Goal: Information Seeking & Learning: Learn about a topic

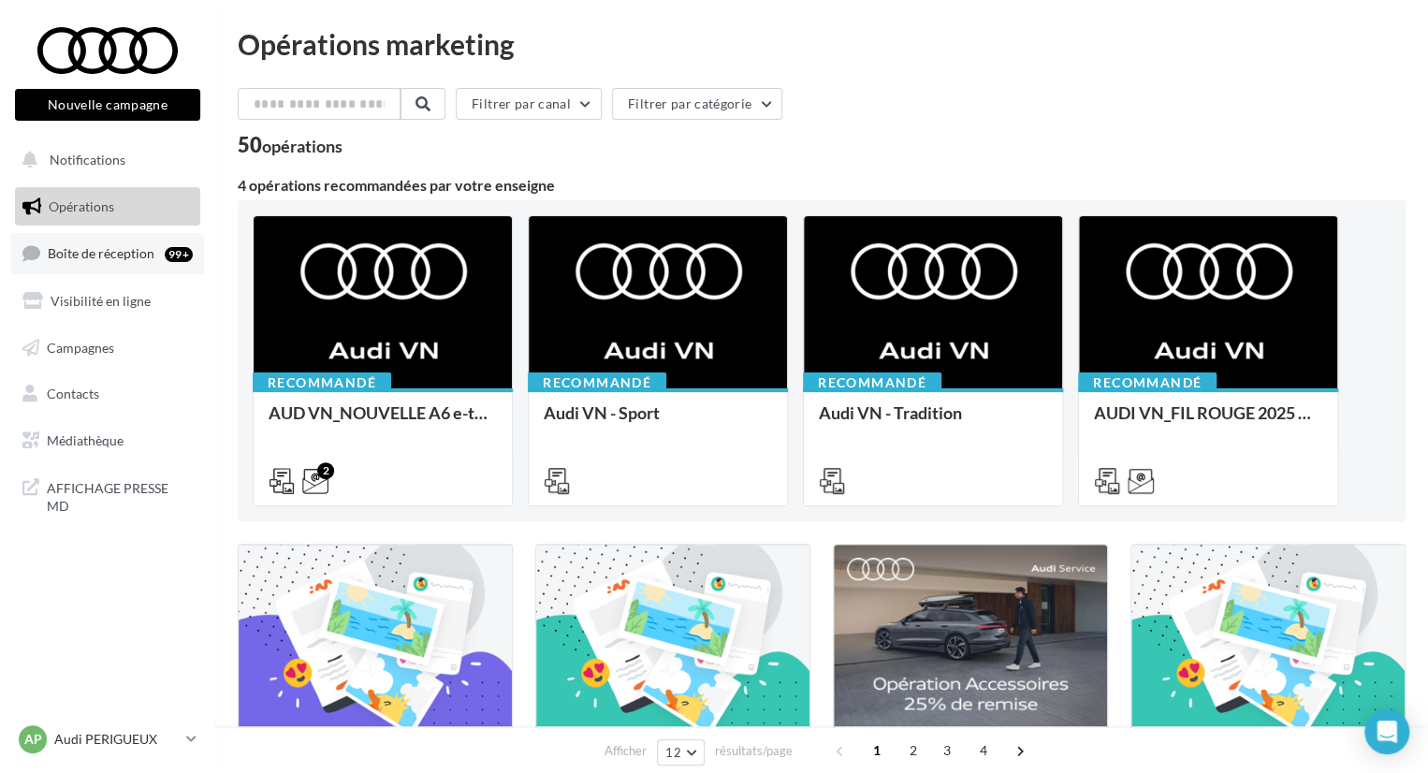
click at [149, 256] on span "Boîte de réception" at bounding box center [101, 253] width 107 height 16
click at [86, 434] on span "Médiathèque" at bounding box center [85, 440] width 77 height 16
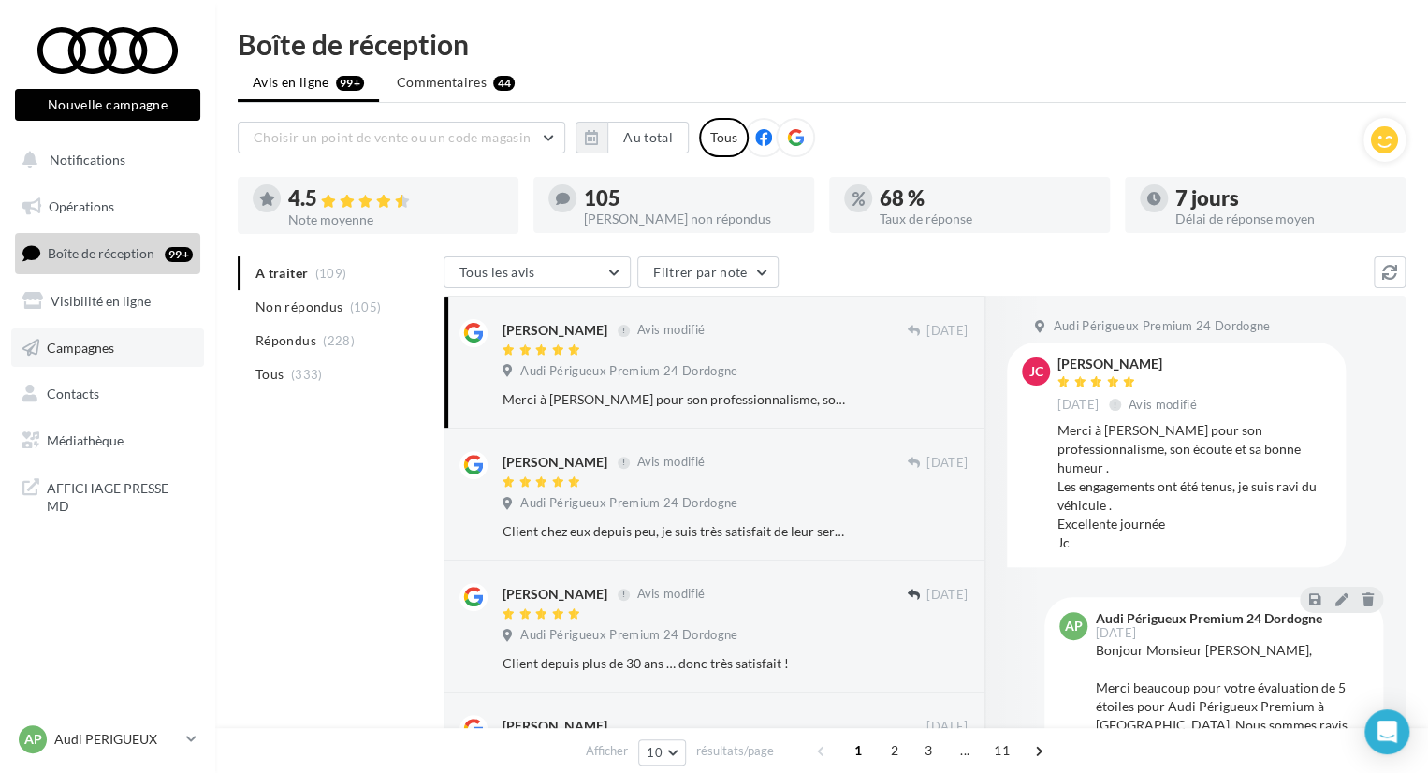
click at [113, 335] on link "Campagnes" at bounding box center [107, 347] width 193 height 39
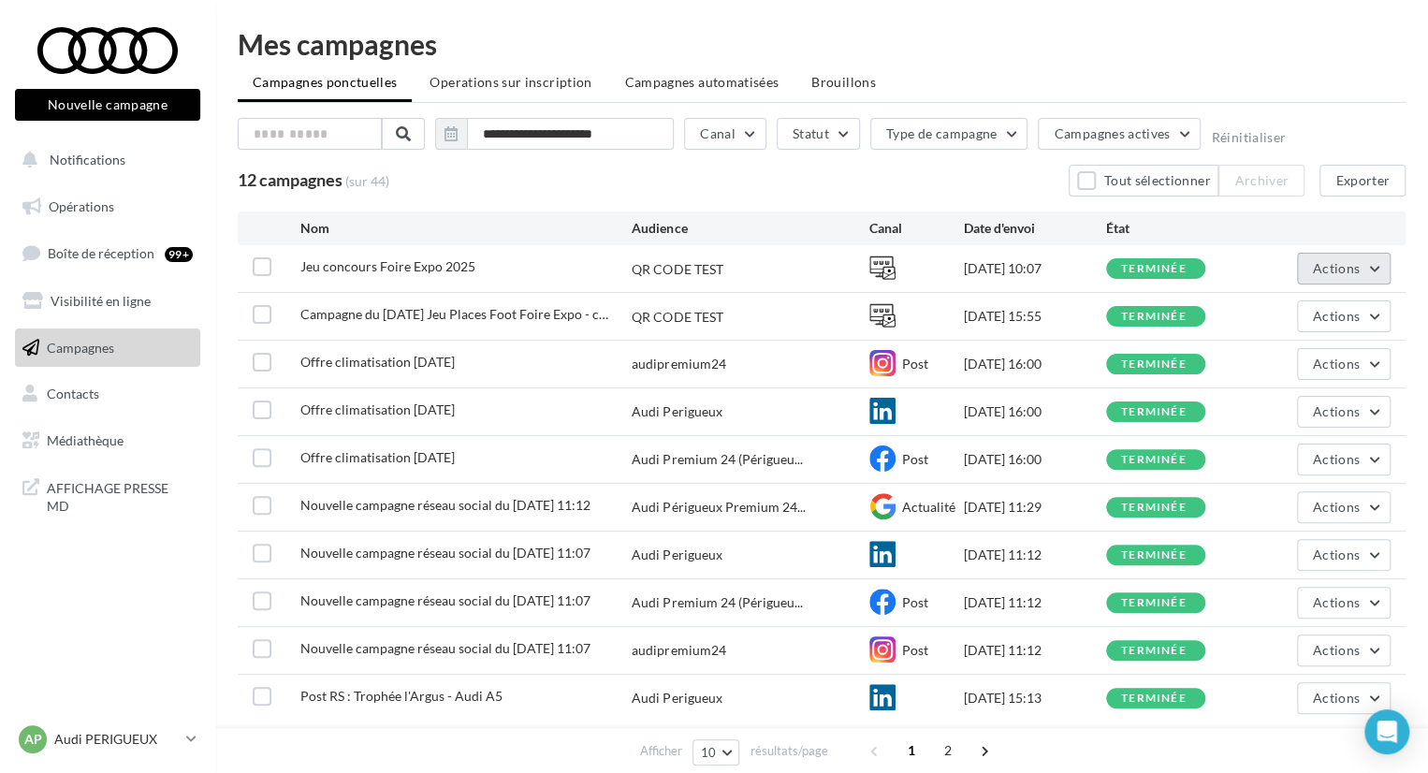
click at [1339, 269] on span "Actions" at bounding box center [1336, 268] width 47 height 16
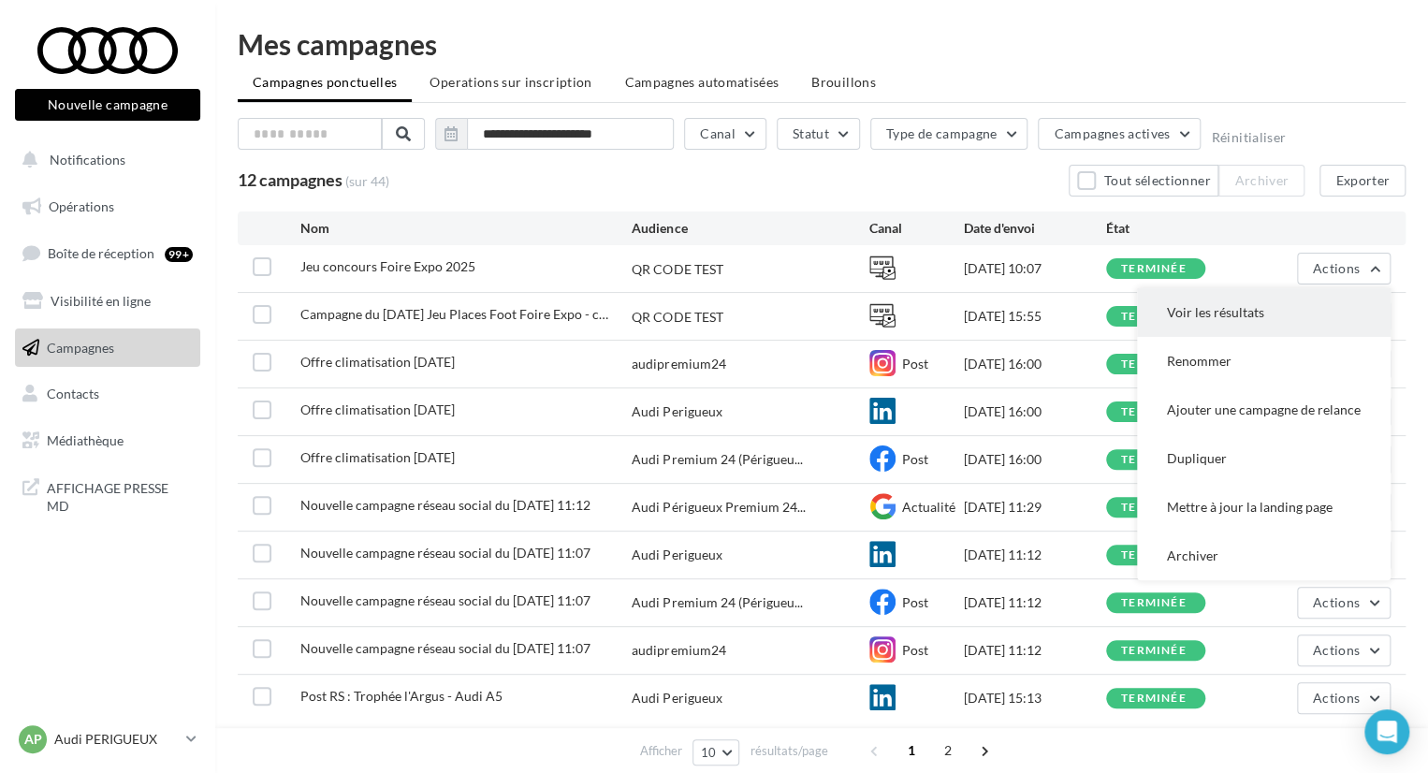
click at [1269, 315] on button "Voir les résultats" at bounding box center [1264, 312] width 254 height 49
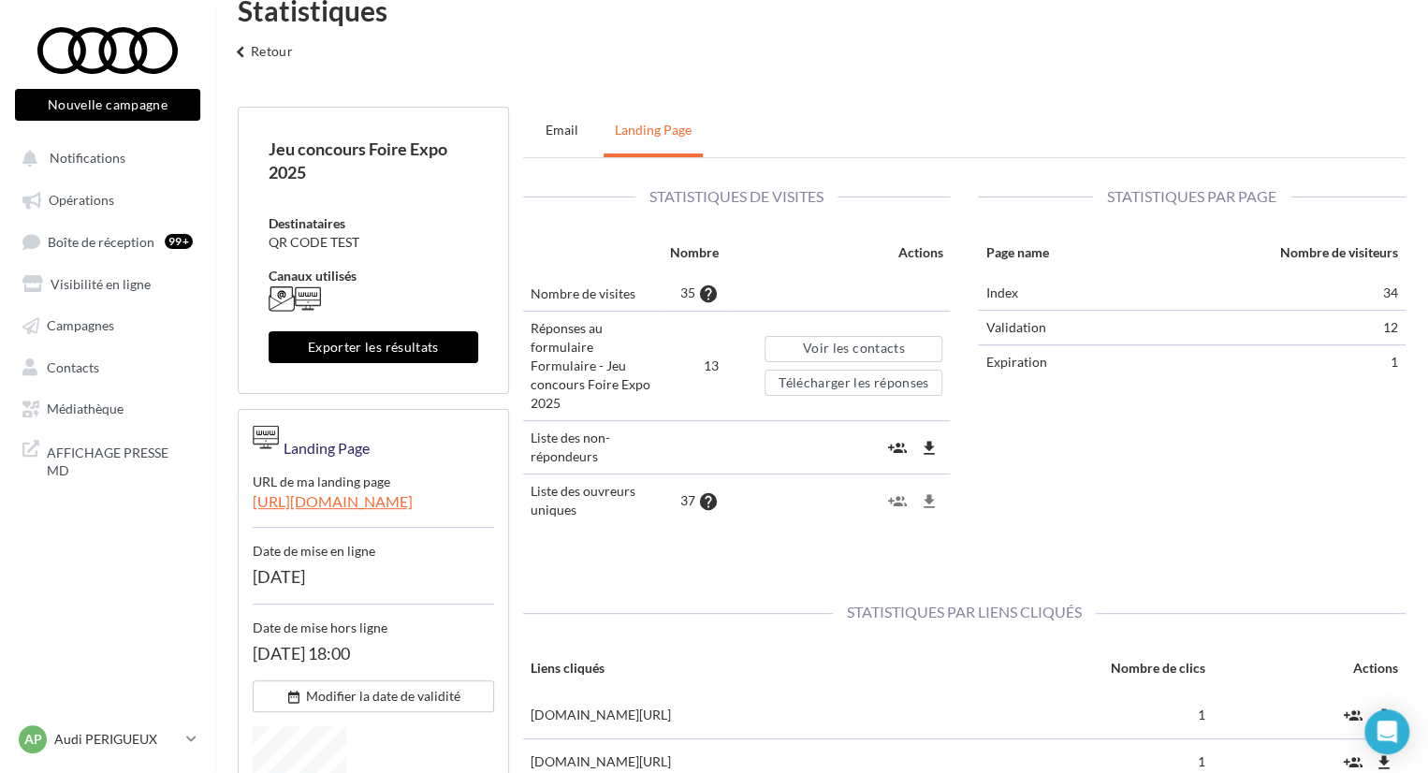
scroll to position [33, 0]
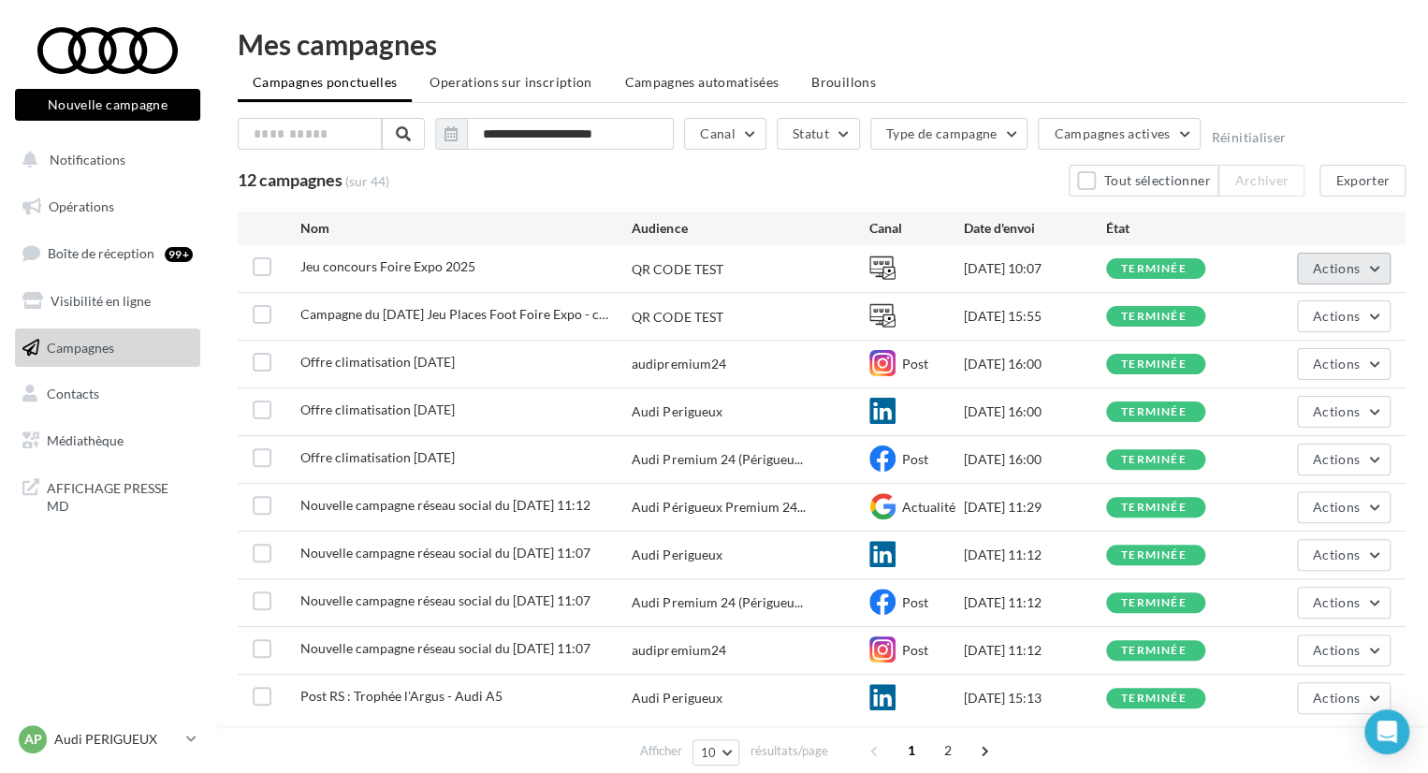
click at [1346, 264] on span "Actions" at bounding box center [1336, 268] width 47 height 16
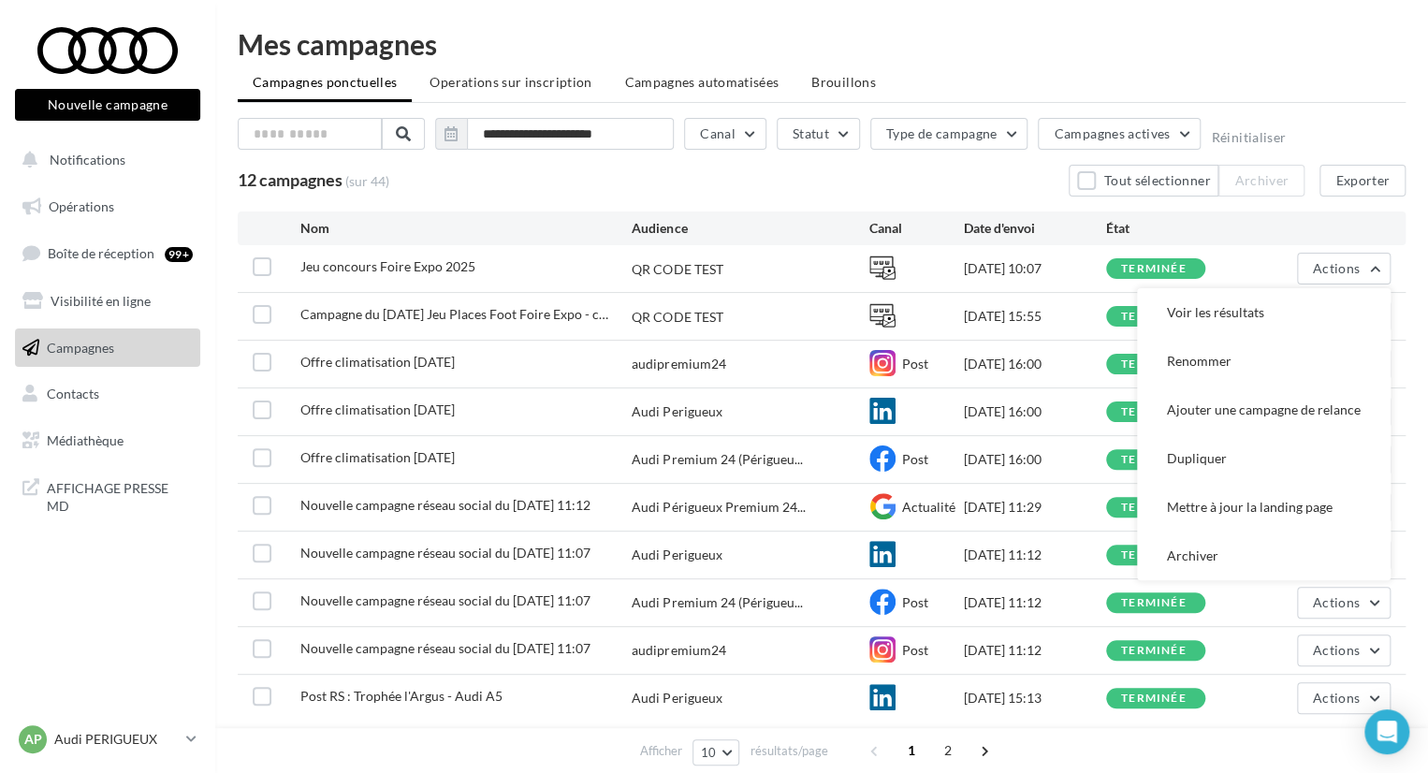
click at [1191, 95] on ul "Campagnes ponctuelles Operations sur inscription Campagnes automatisées [GEOGRA…" at bounding box center [822, 84] width 1168 height 37
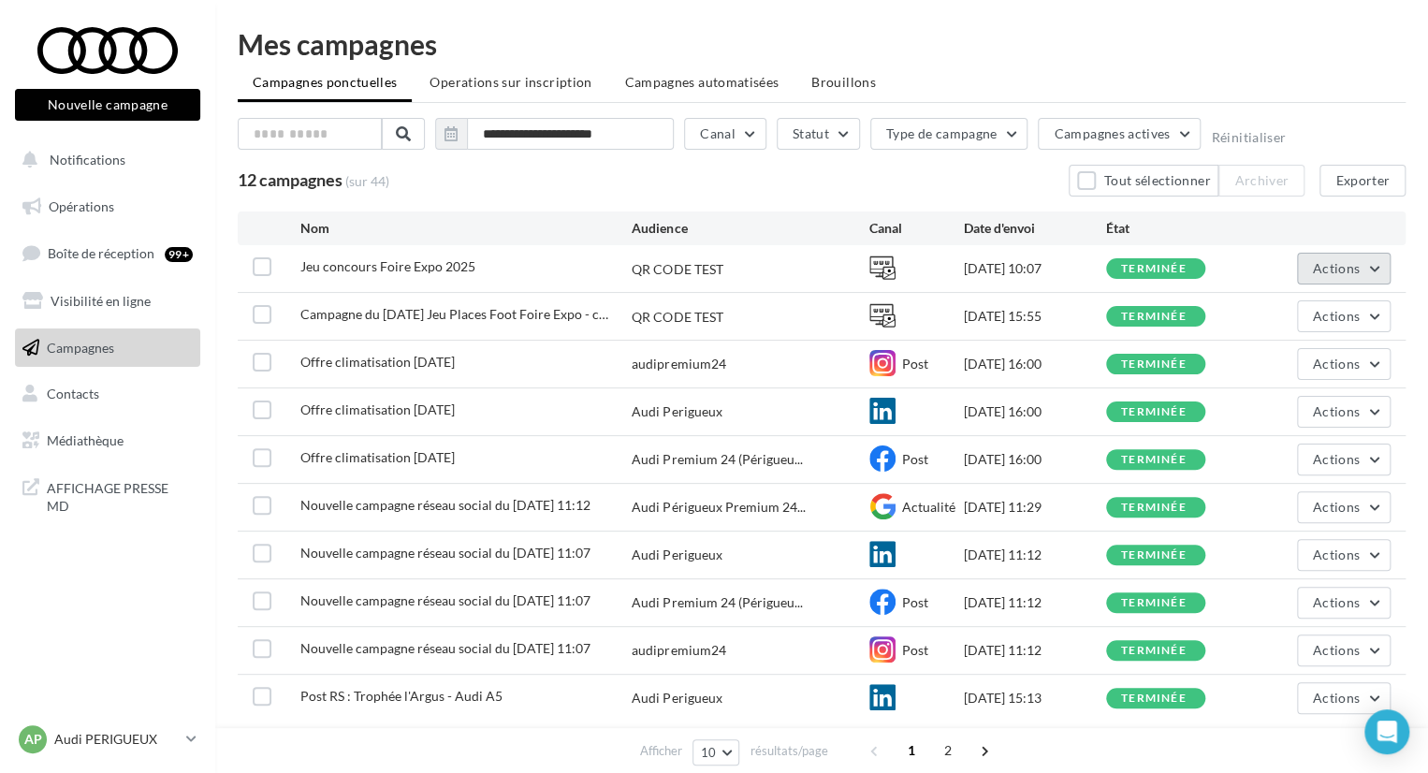
click at [1312, 269] on button "Actions" at bounding box center [1344, 269] width 94 height 32
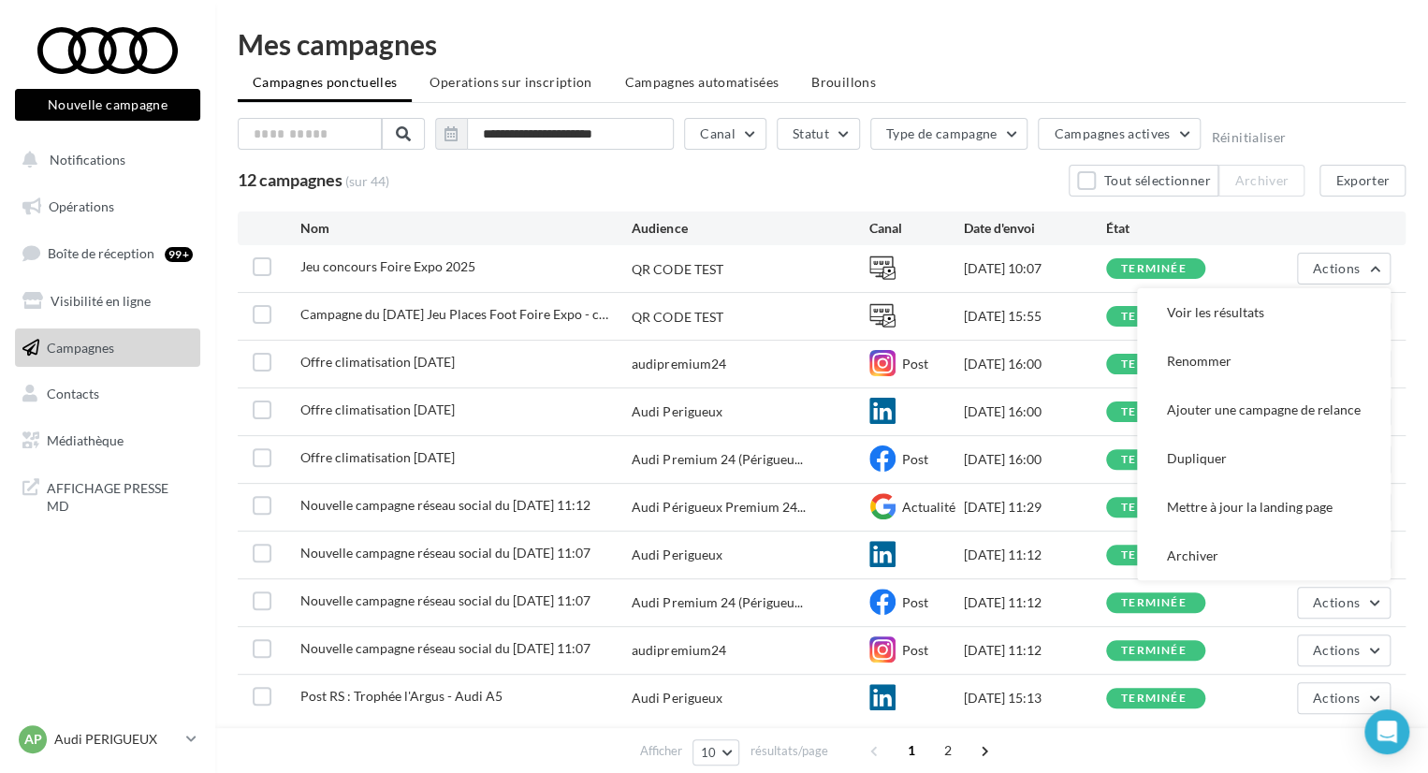
click at [995, 268] on div "11/09/2025 10:07" at bounding box center [1035, 268] width 142 height 19
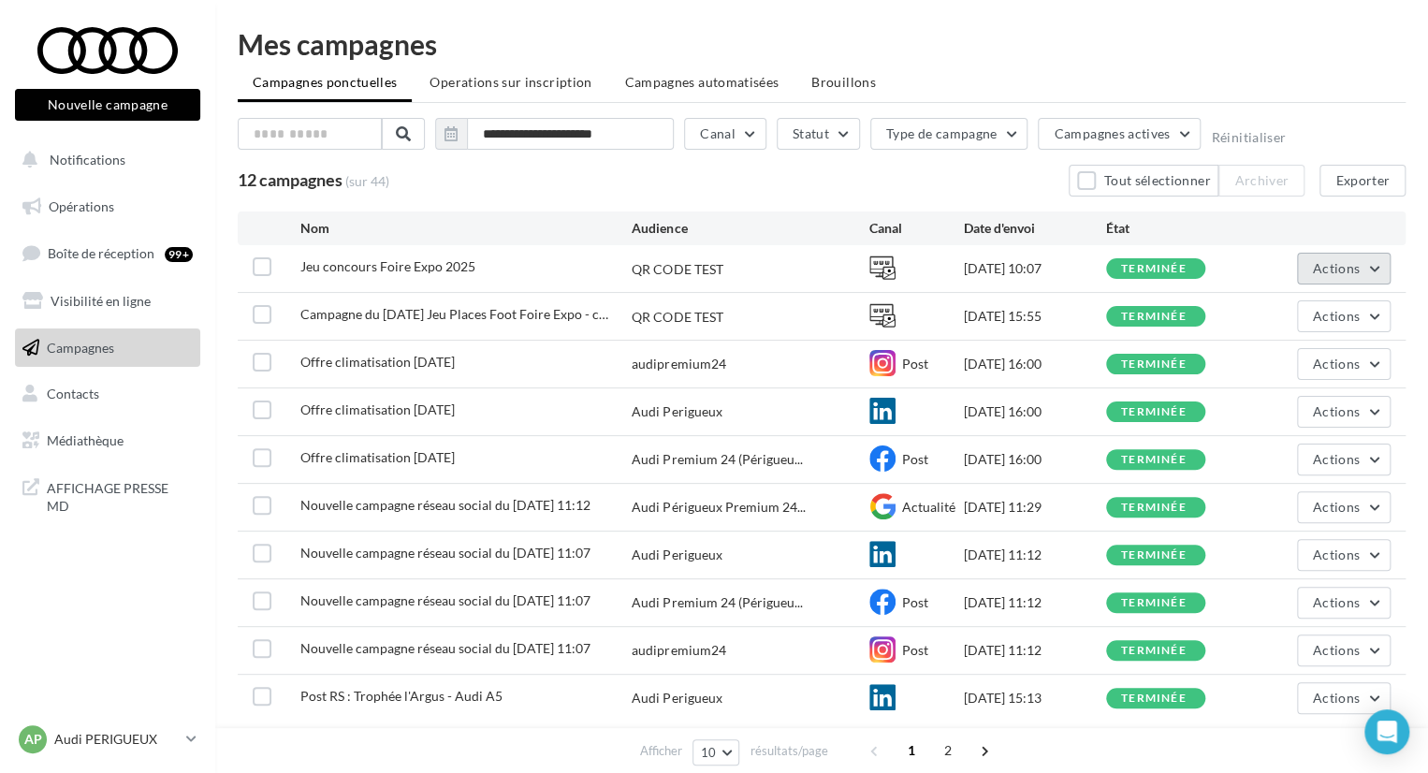
click at [1347, 267] on span "Actions" at bounding box center [1336, 268] width 47 height 16
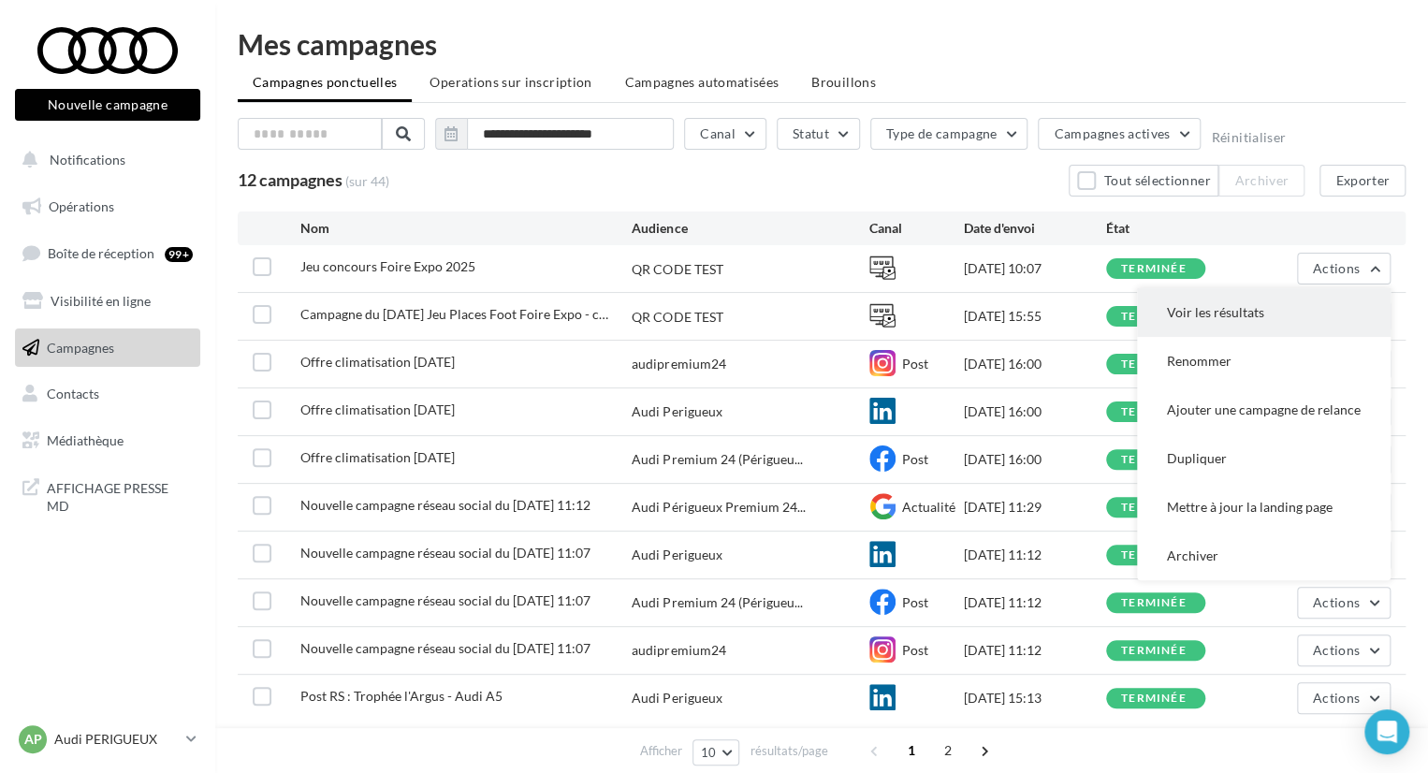
click at [1289, 307] on button "Voir les résultats" at bounding box center [1264, 312] width 254 height 49
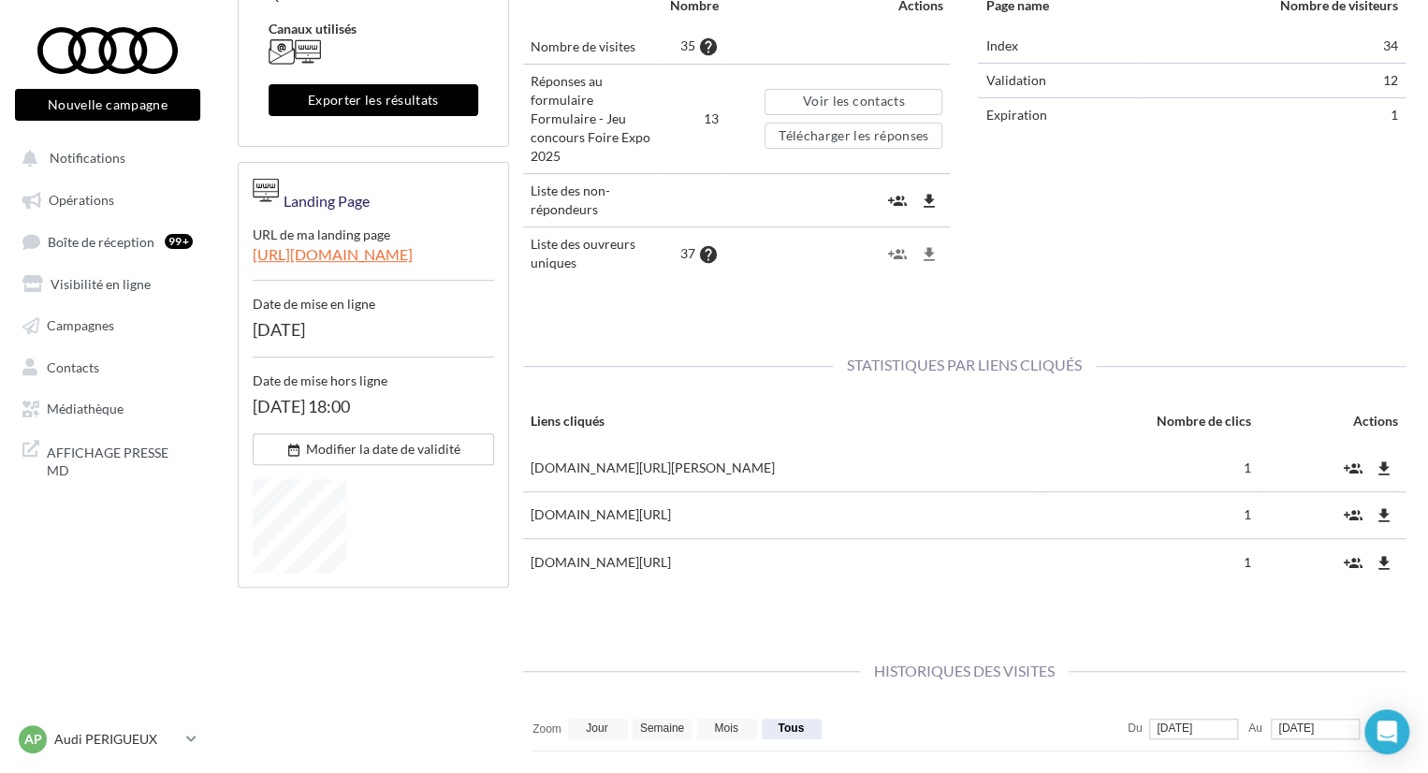
scroll to position [243, 0]
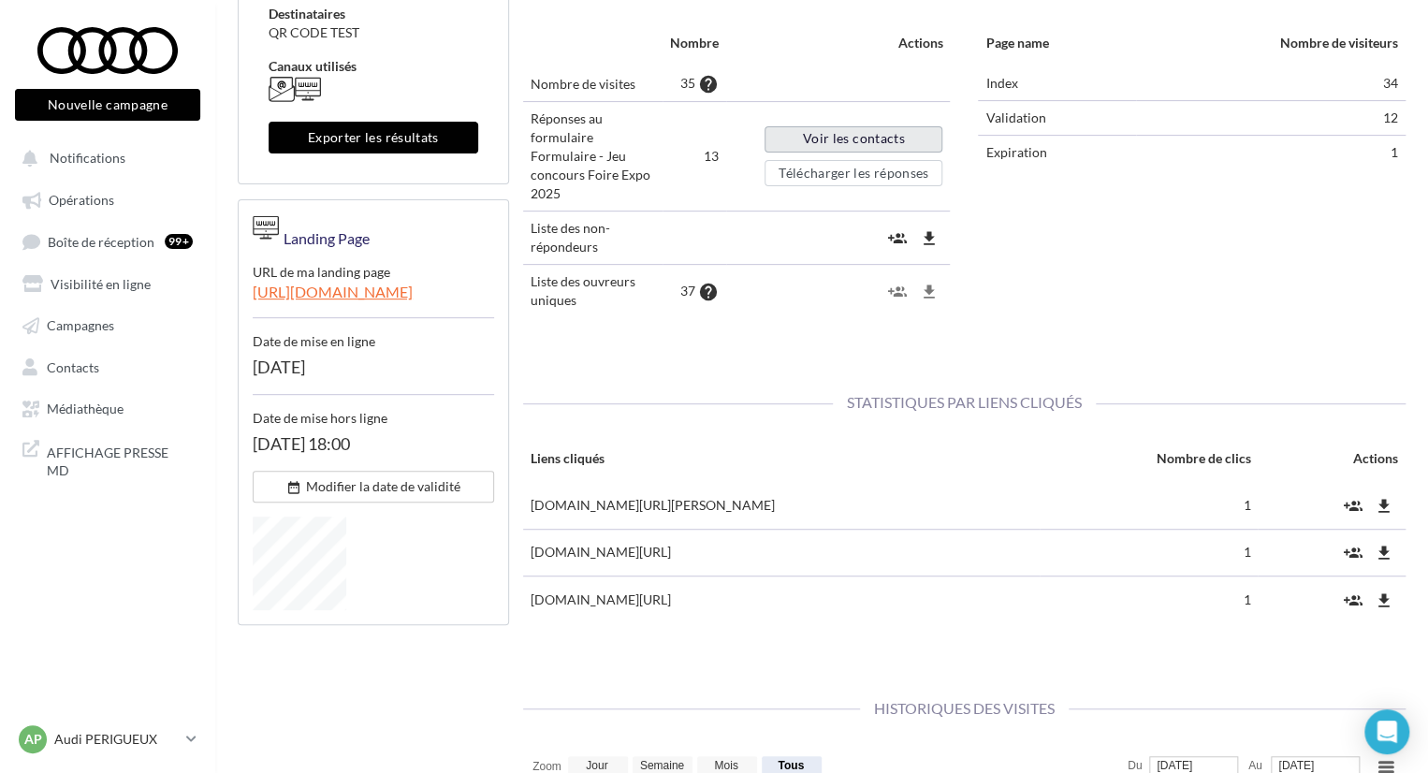
click at [865, 140] on link "Voir les contacts" at bounding box center [854, 139] width 178 height 26
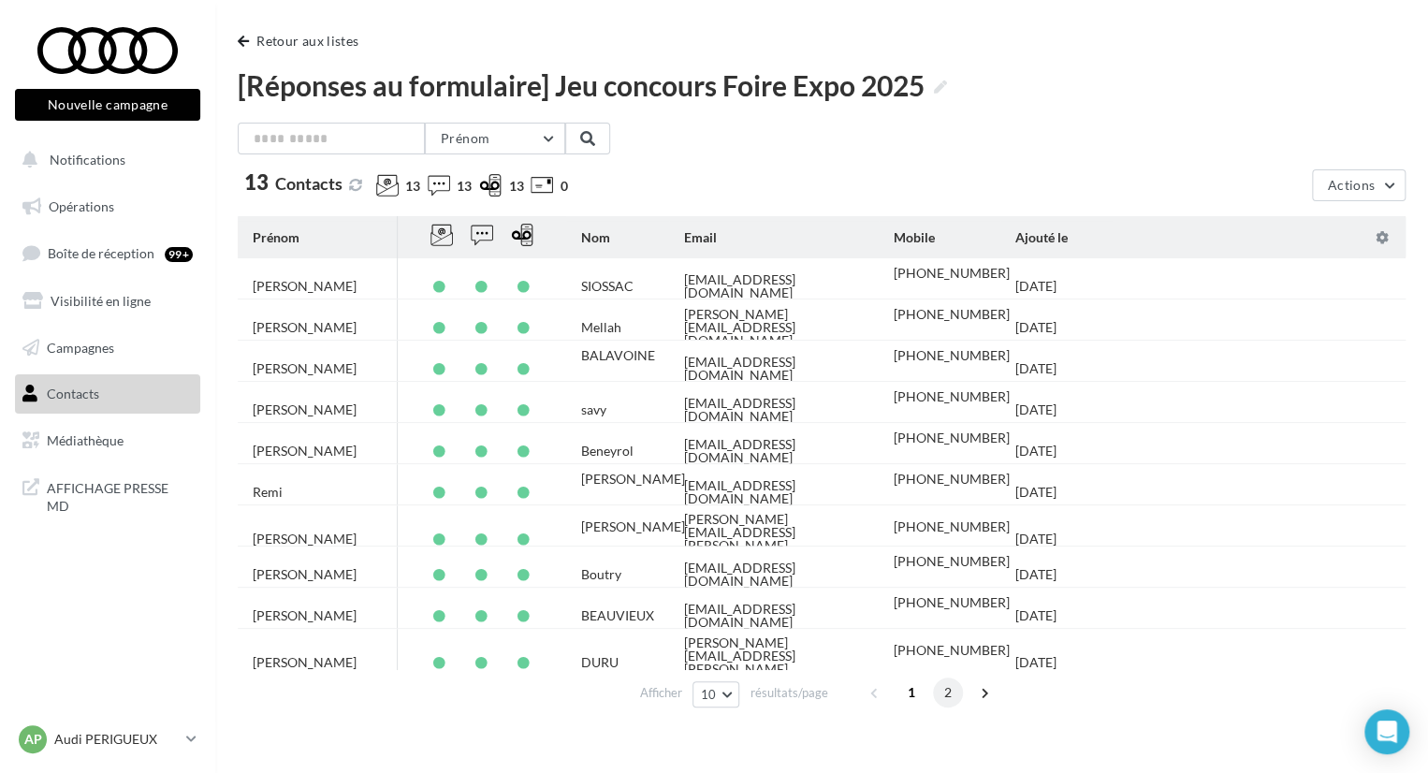
click at [948, 703] on span "2" at bounding box center [948, 692] width 30 height 30
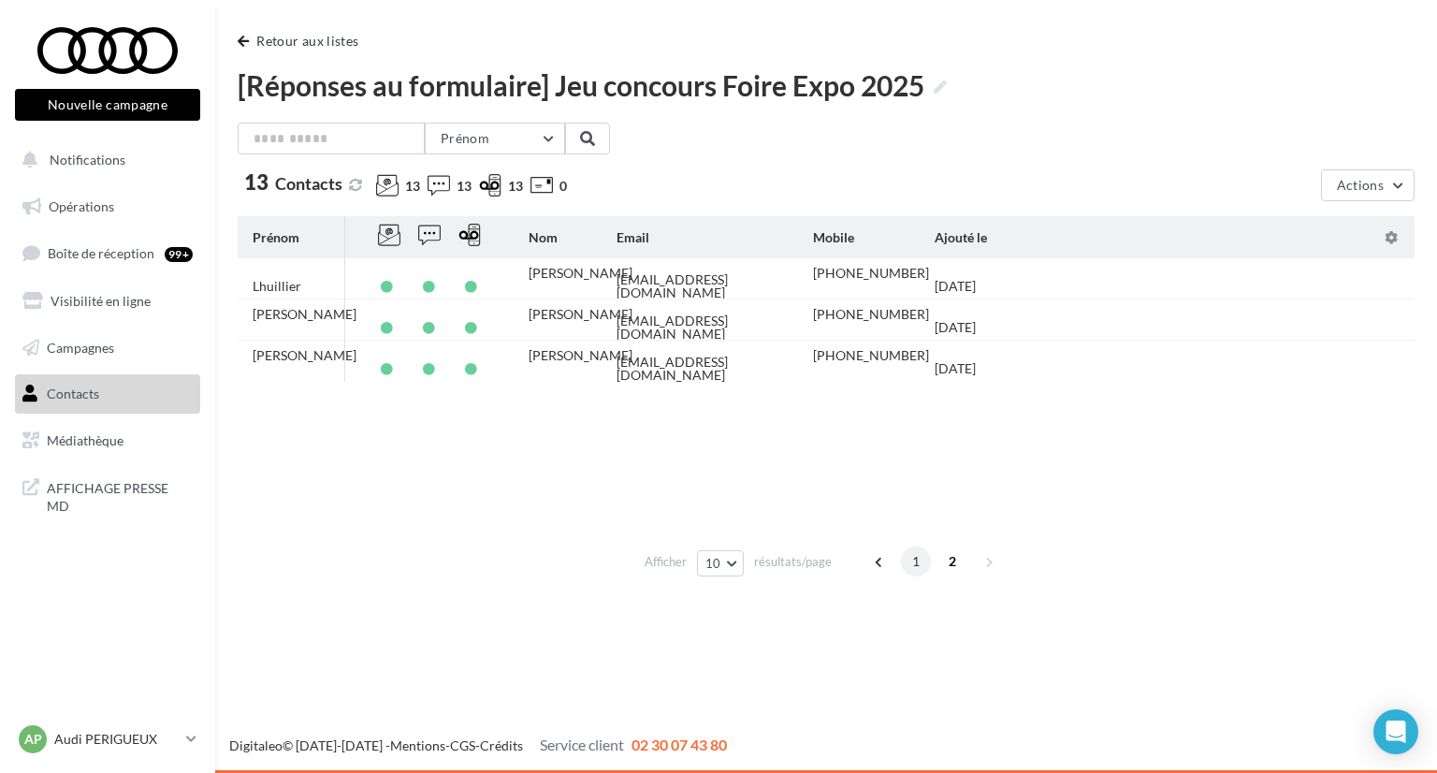
click at [919, 568] on span "1" at bounding box center [916, 561] width 30 height 30
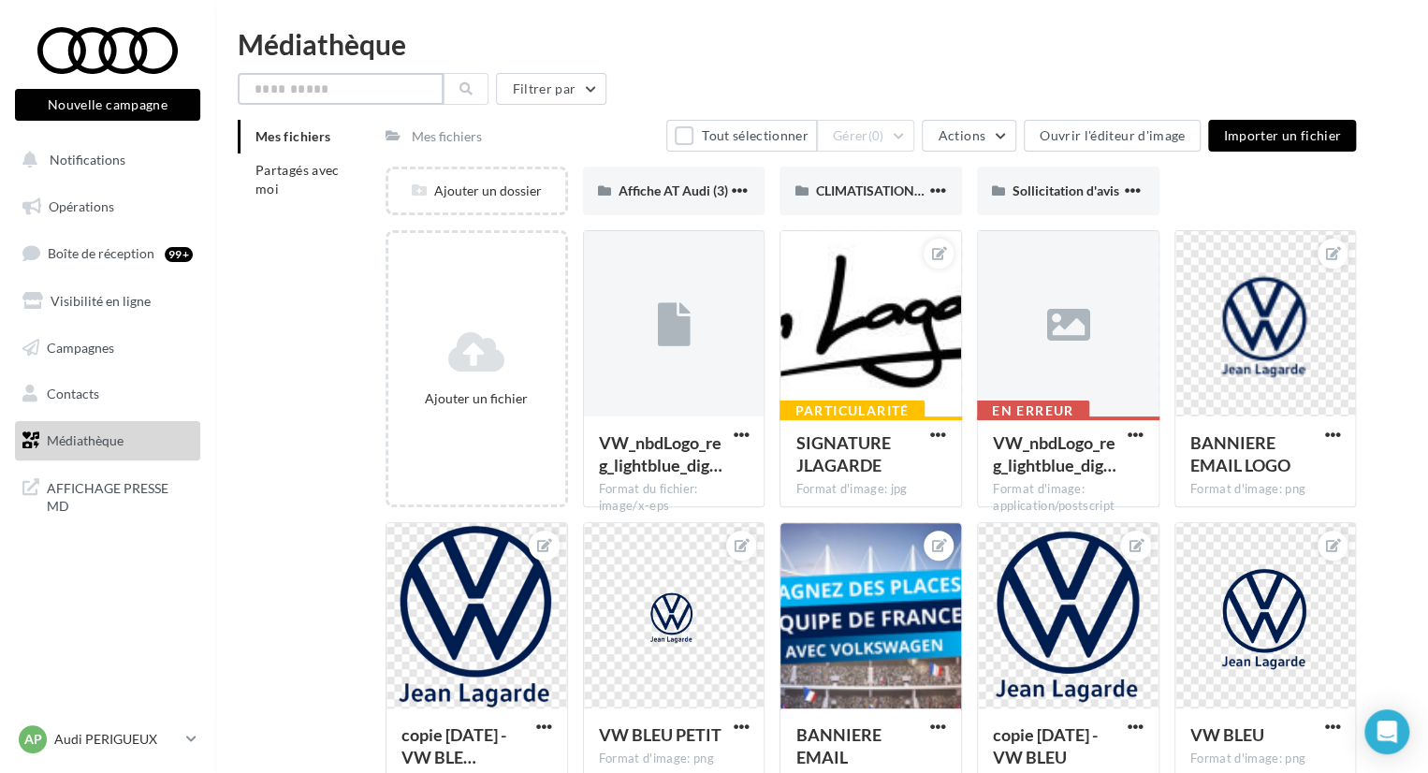
click at [356, 80] on input "text" at bounding box center [341, 89] width 206 height 32
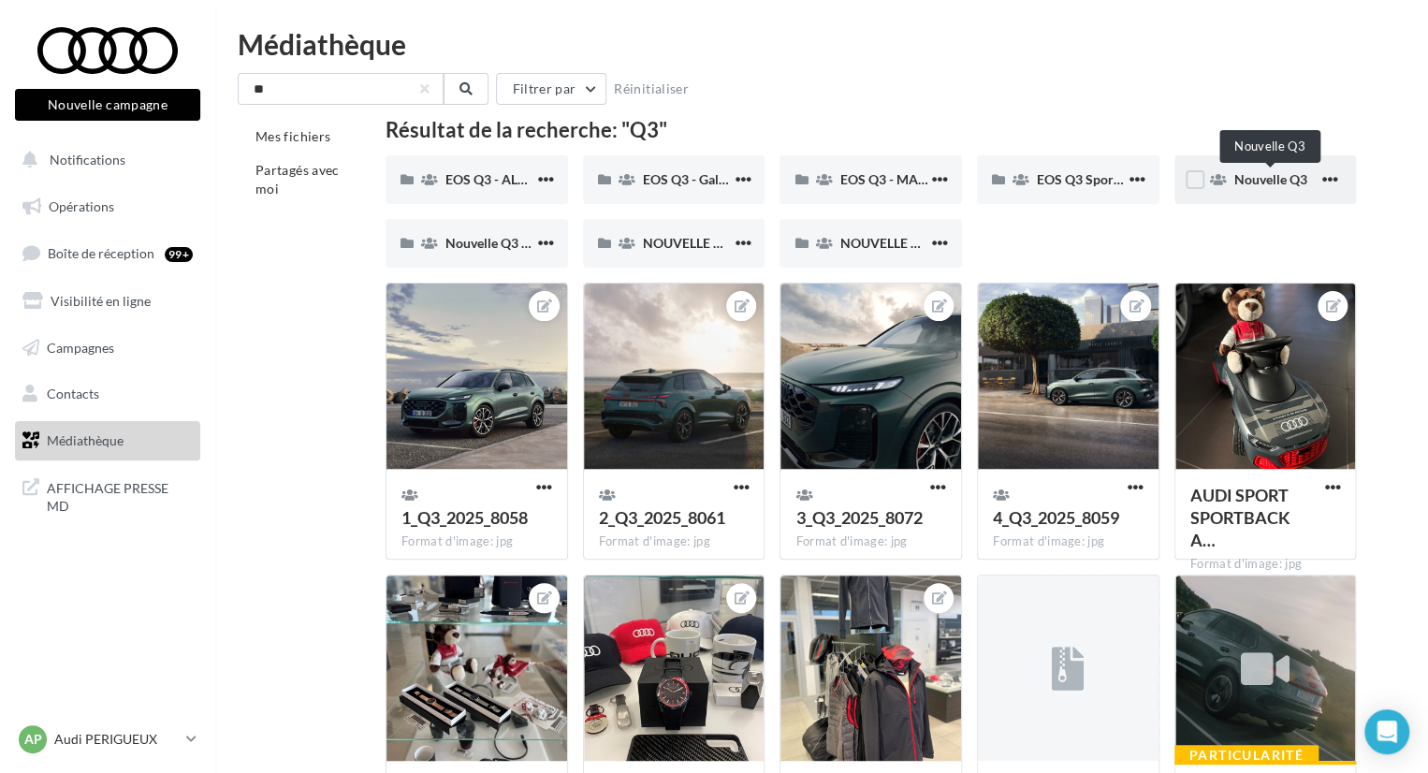
click at [1235, 186] on span "Nouvelle Q3" at bounding box center [1270, 179] width 73 height 16
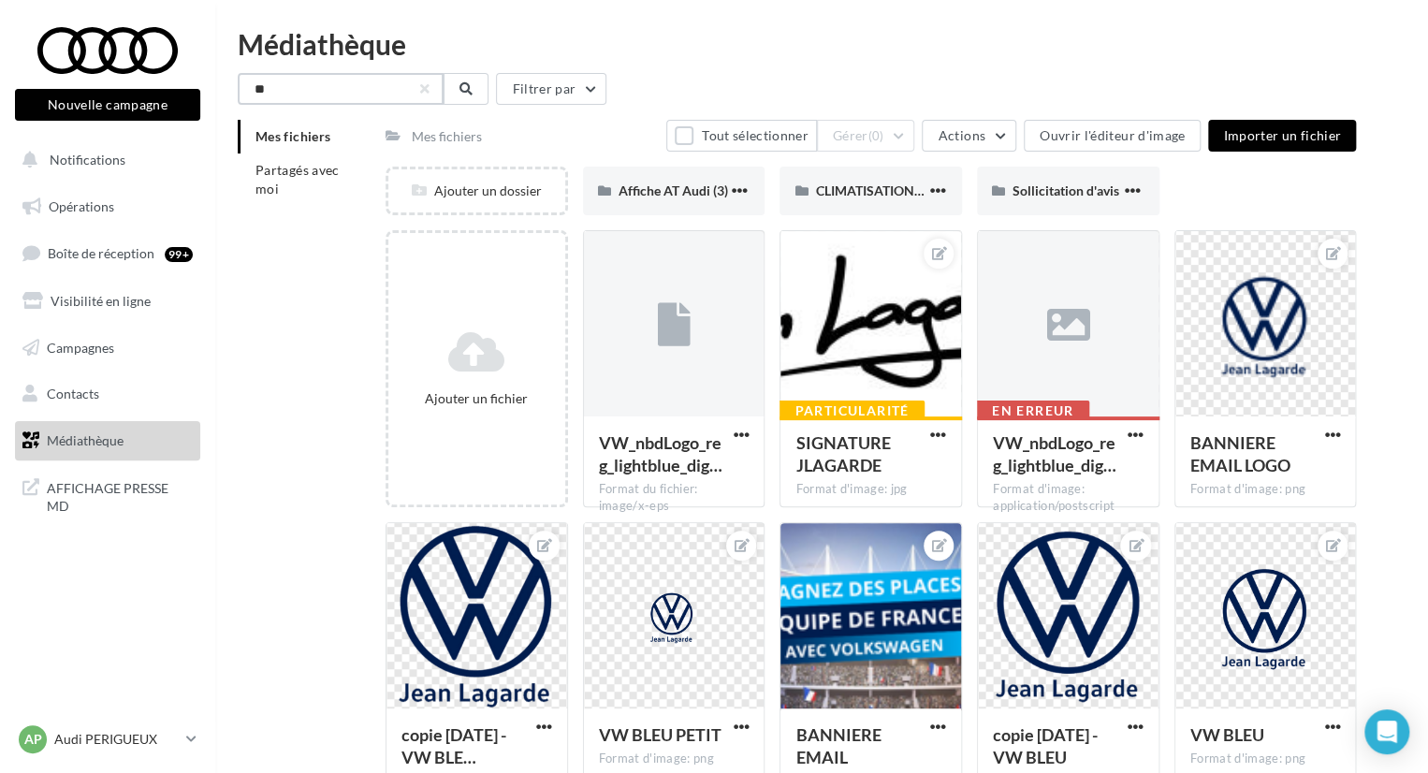
click at [375, 93] on input "**" at bounding box center [341, 89] width 206 height 32
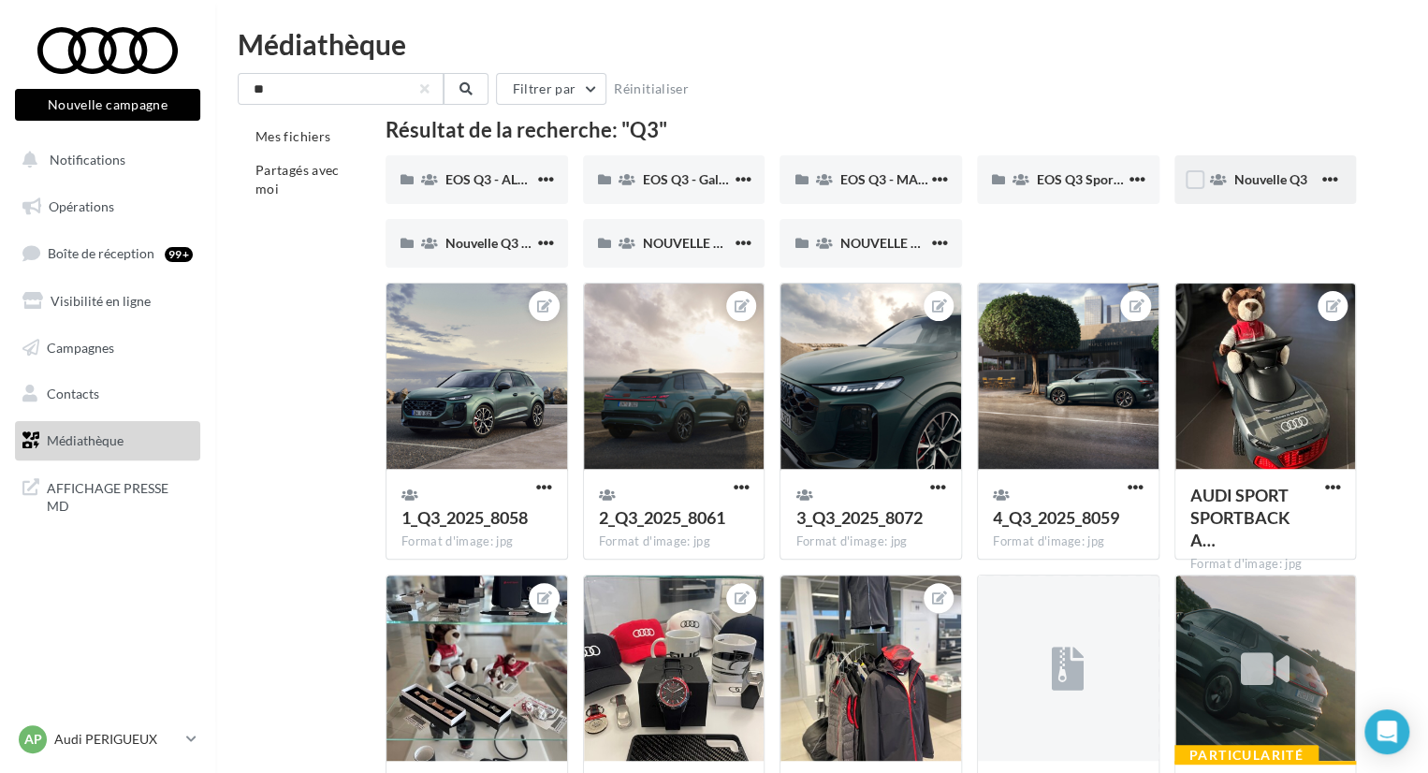
click at [1228, 179] on div "Nouvelle Q3" at bounding box center [1265, 179] width 182 height 49
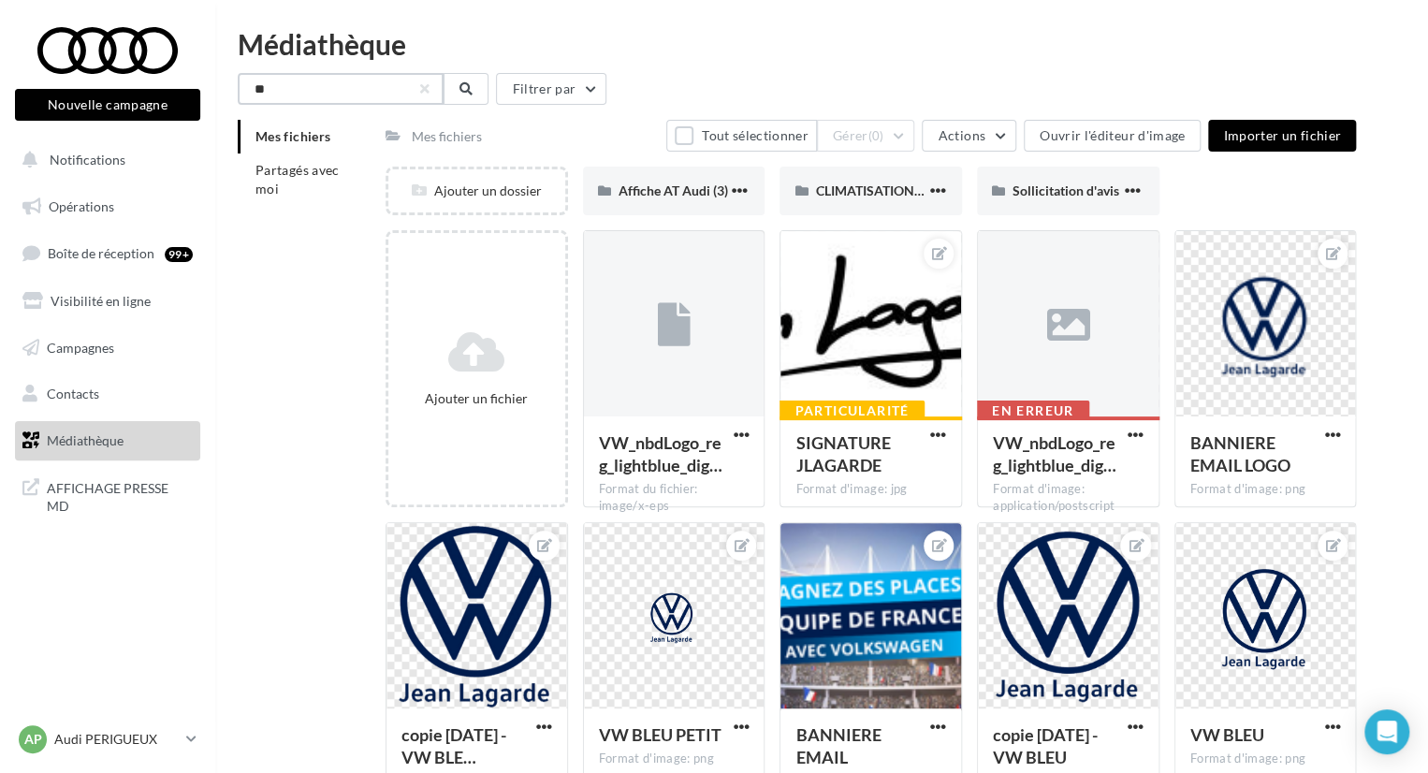
click at [371, 79] on input "**" at bounding box center [341, 89] width 206 height 32
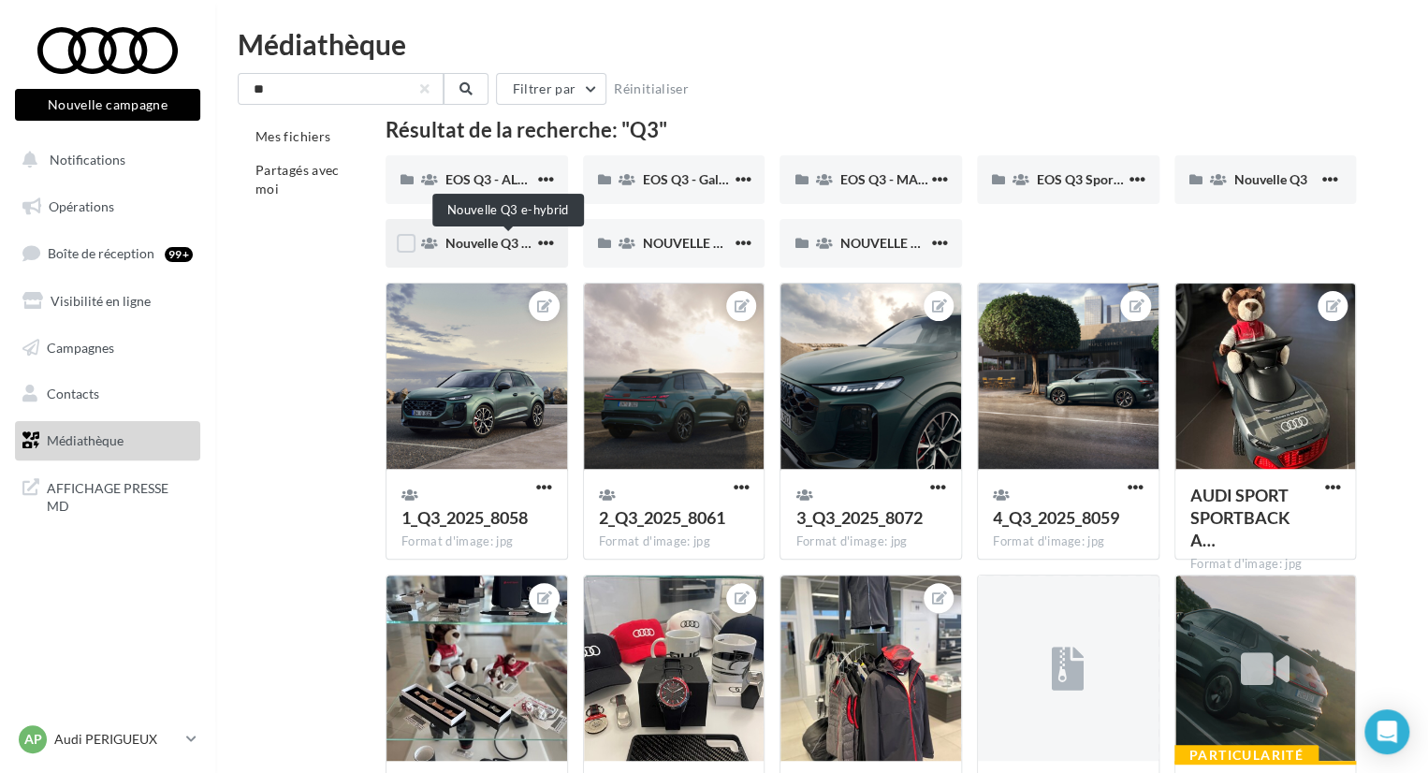
click at [451, 248] on span "Nouvelle Q3 e-hybrid" at bounding box center [507, 243] width 125 height 16
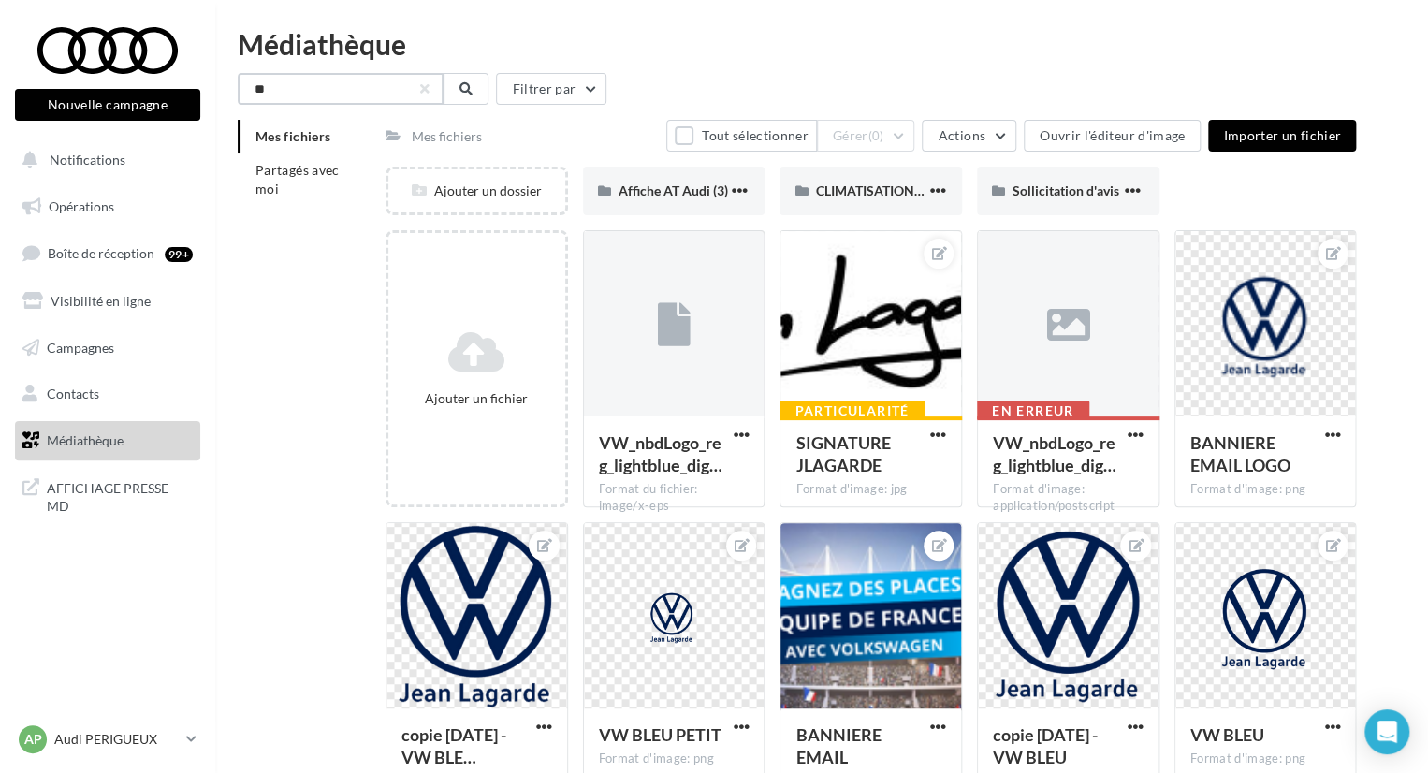
click at [359, 88] on input "**" at bounding box center [341, 89] width 206 height 32
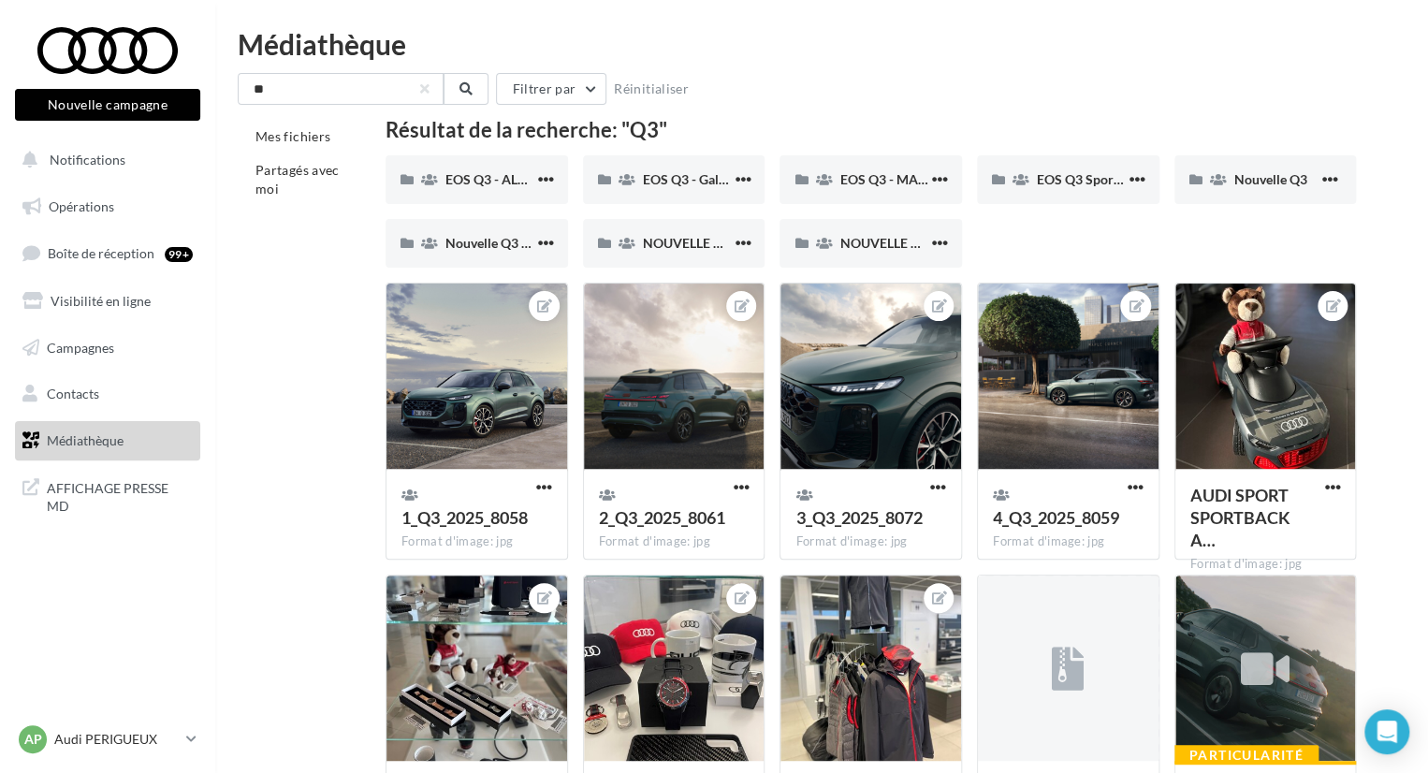
click at [746, 124] on div "Résultat de la recherche: "Q3"" at bounding box center [871, 130] width 970 height 21
click at [381, 87] on input "**" at bounding box center [341, 89] width 206 height 32
type input "*"
click at [166, 355] on link "Campagnes" at bounding box center [107, 347] width 193 height 39
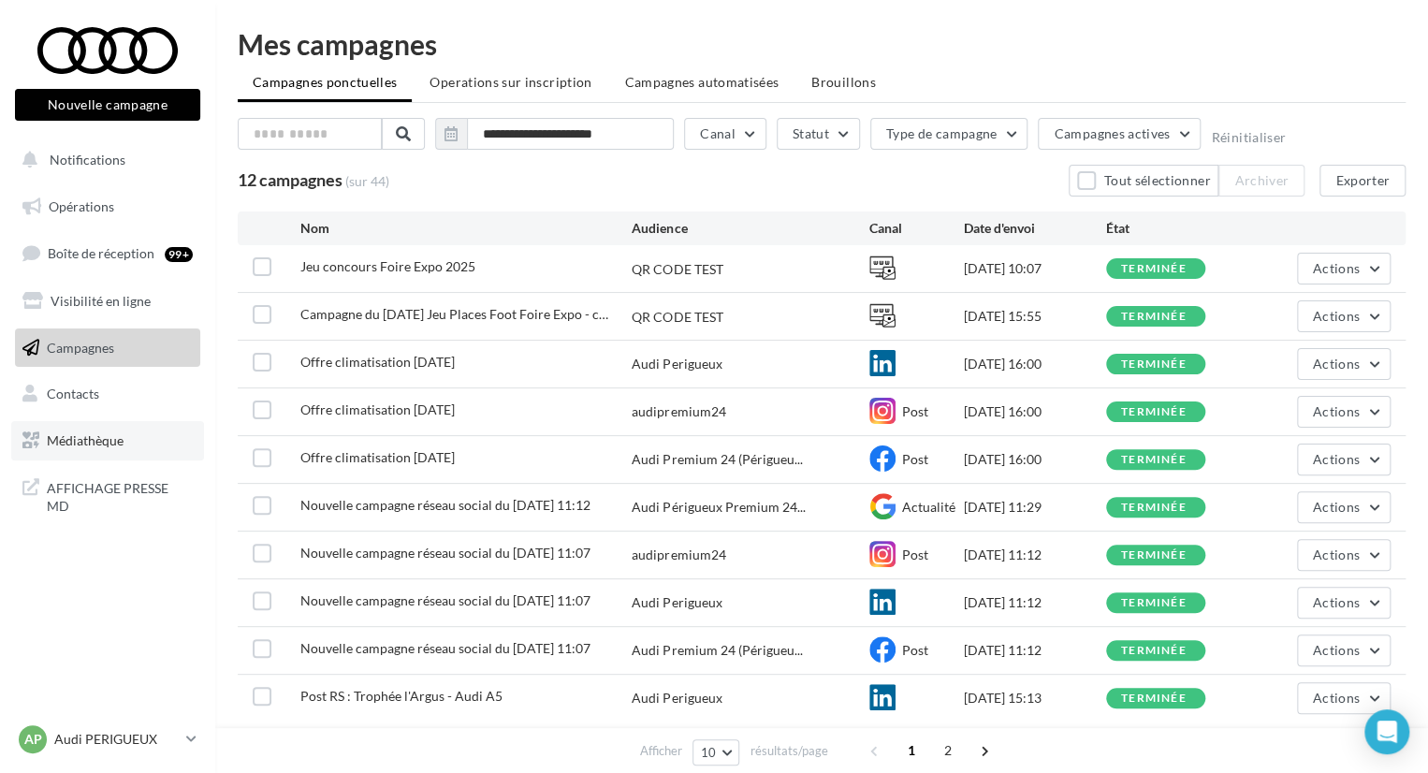
click at [104, 446] on span "Médiathèque" at bounding box center [85, 440] width 77 height 16
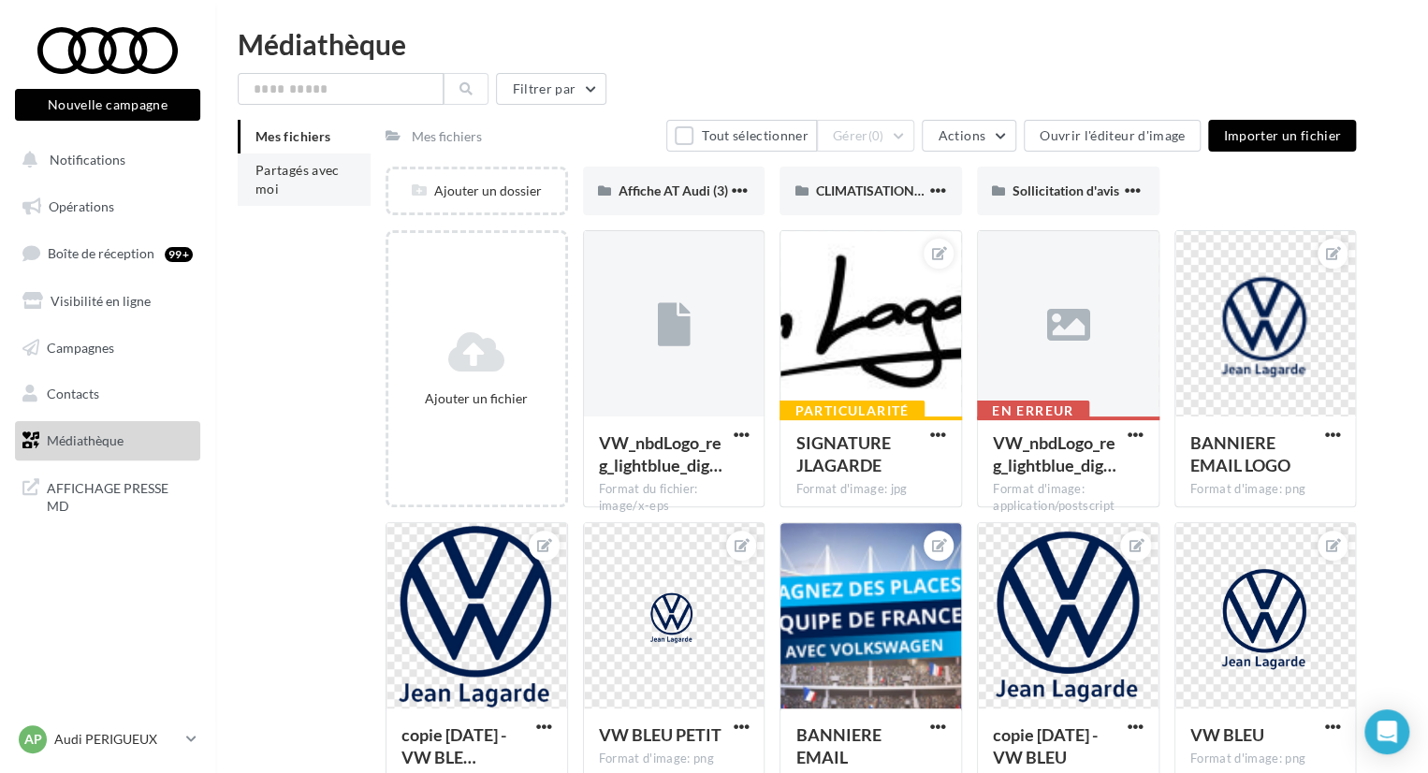
click at [284, 176] on span "Partagés avec moi" at bounding box center [297, 179] width 84 height 35
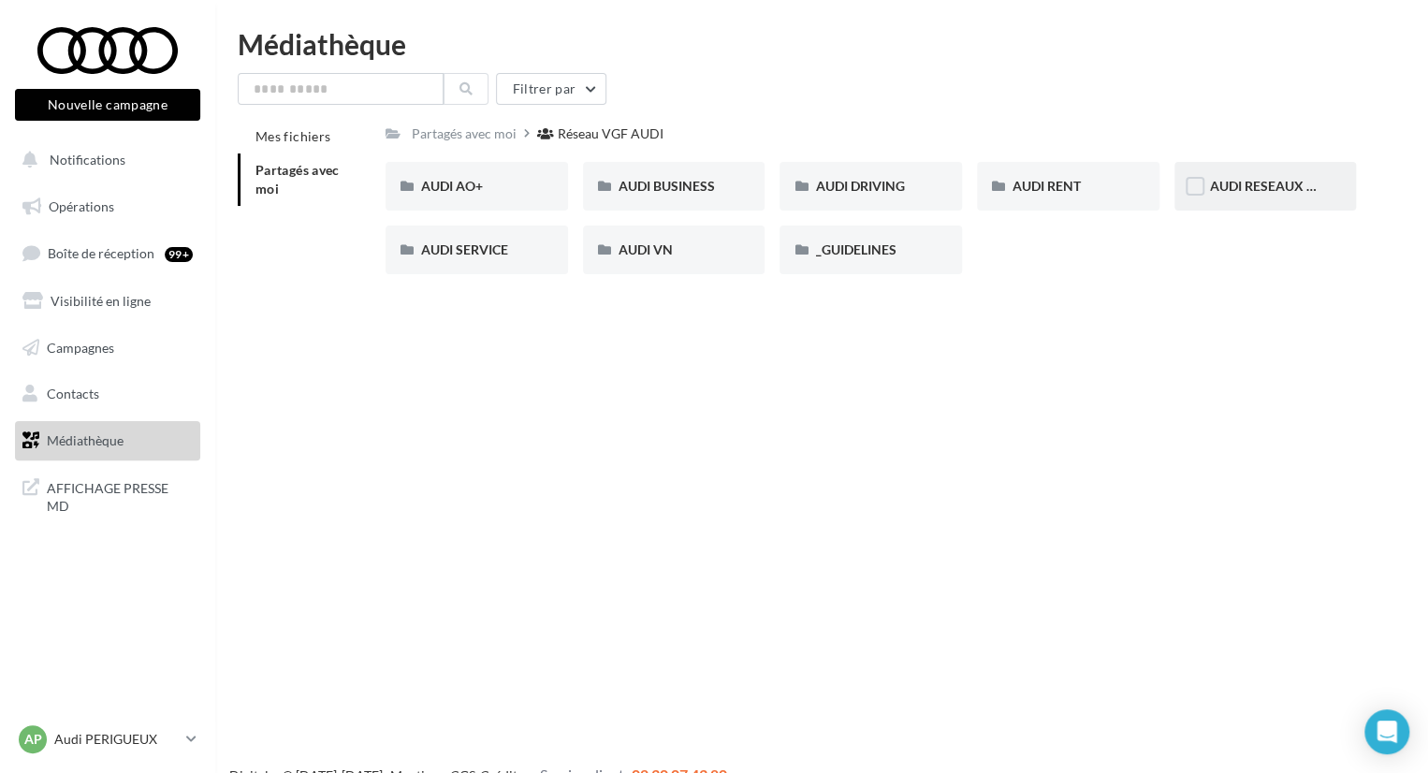
click at [1291, 175] on div "AUDI RESEAUX SOCIAUX" at bounding box center [1265, 186] width 182 height 49
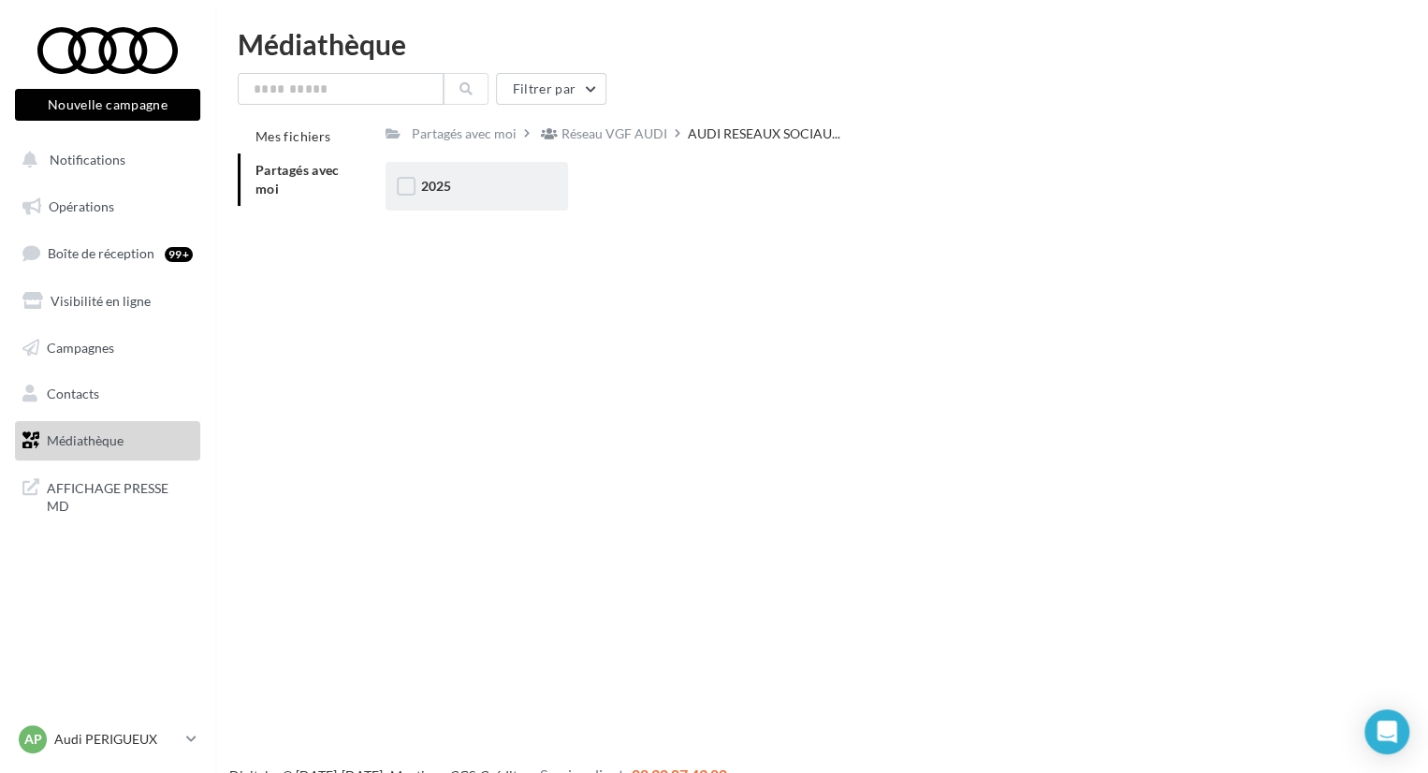
click at [519, 207] on div "2025" at bounding box center [477, 186] width 182 height 49
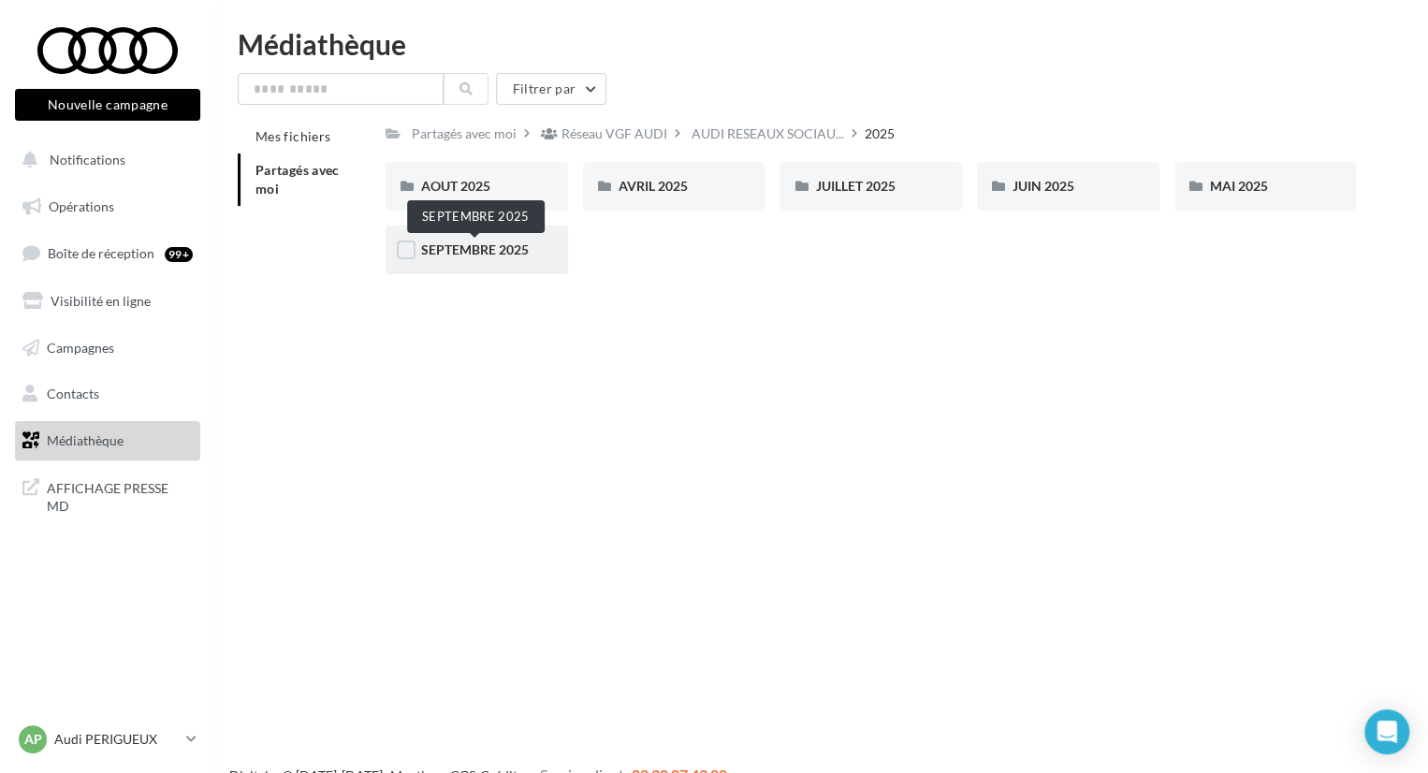
click at [509, 244] on span "SEPTEMBRE 2025" at bounding box center [475, 249] width 108 height 16
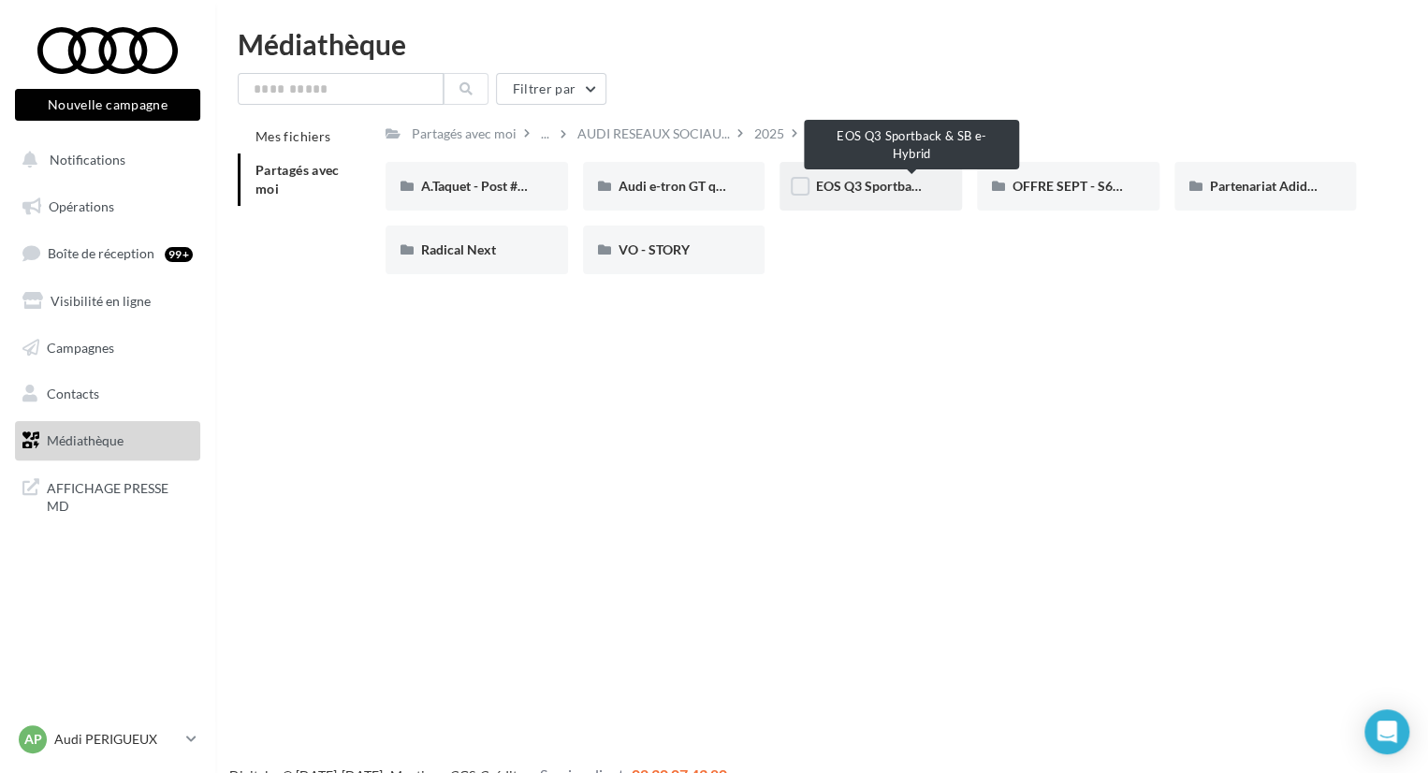
click at [833, 187] on span "EOS Q3 Sportback & SB e-Hybrid" at bounding box center [913, 186] width 196 height 16
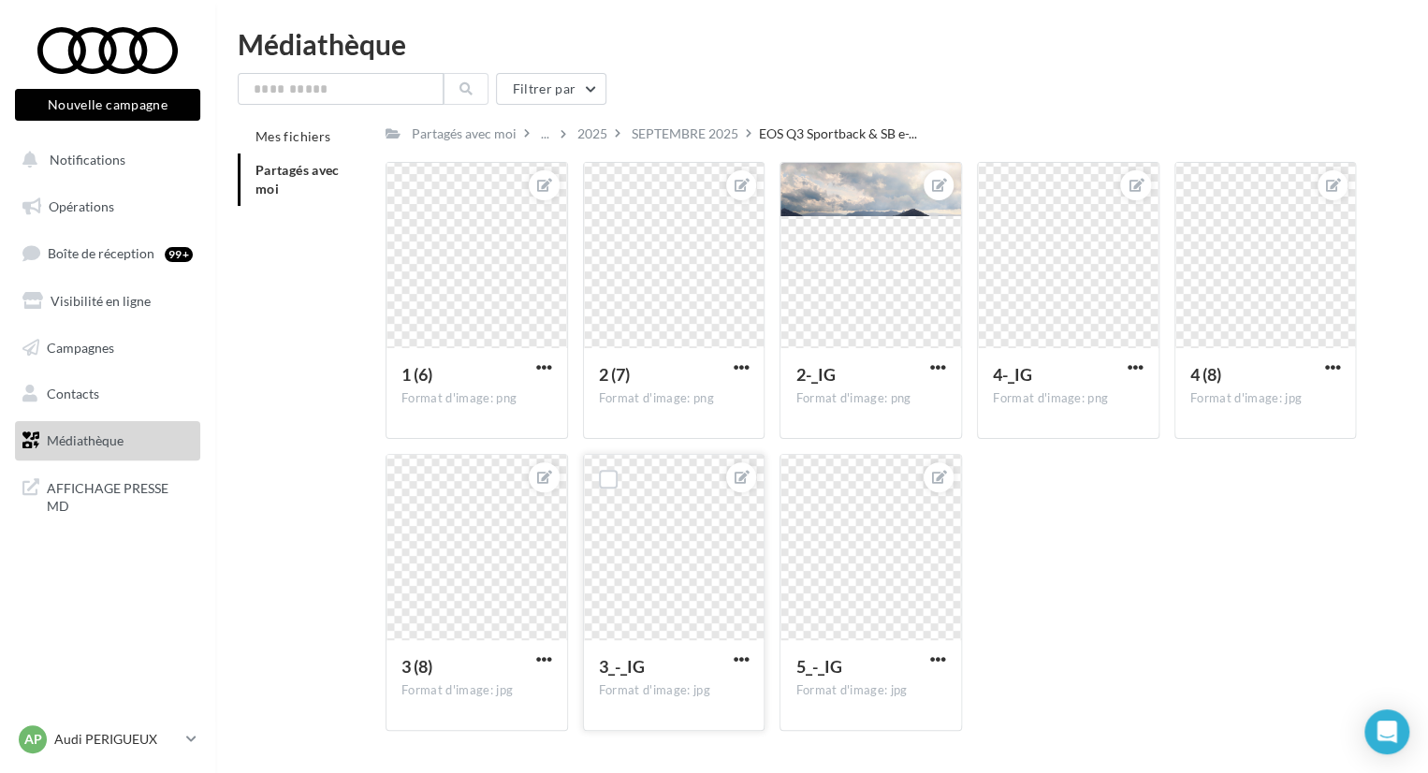
scroll to position [54, 0]
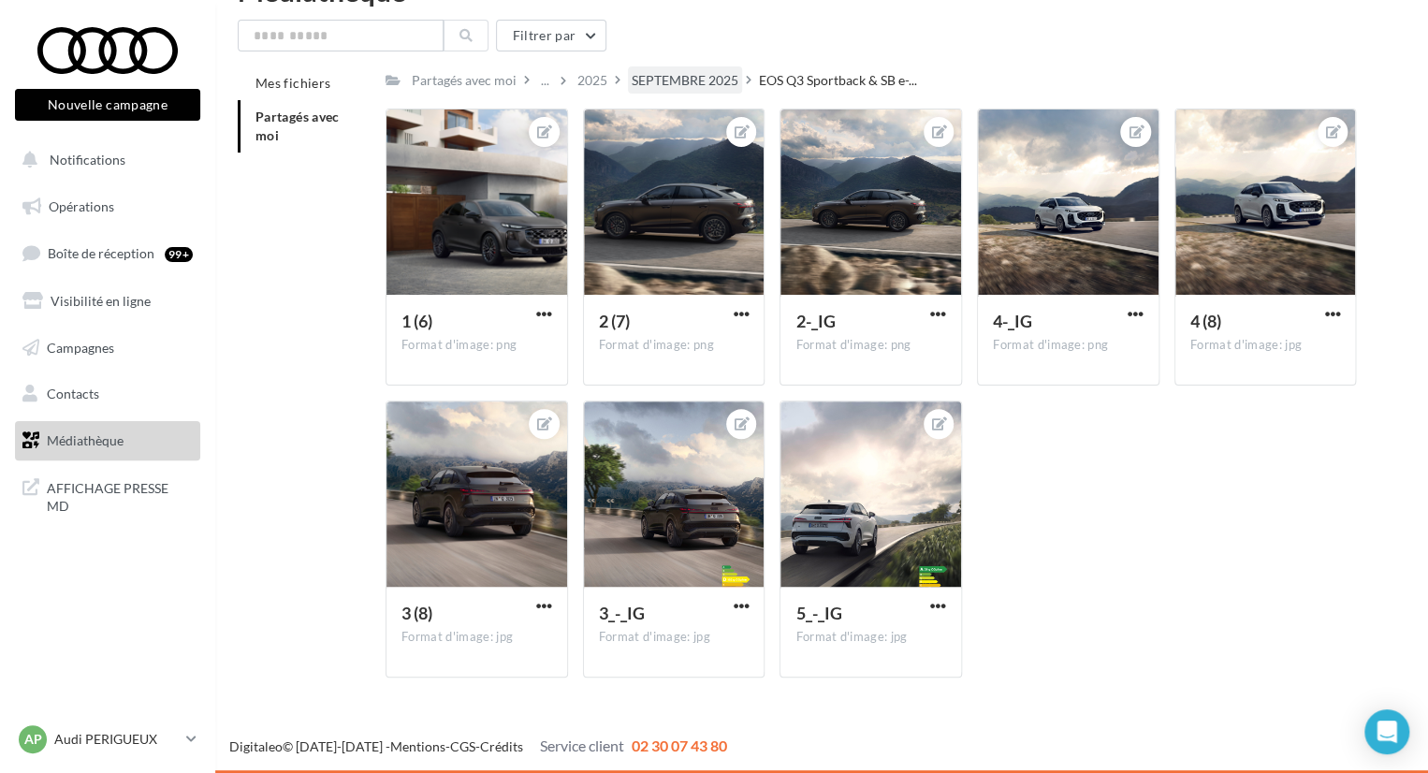
click at [700, 80] on div "SEPTEMBRE 2025" at bounding box center [685, 80] width 107 height 19
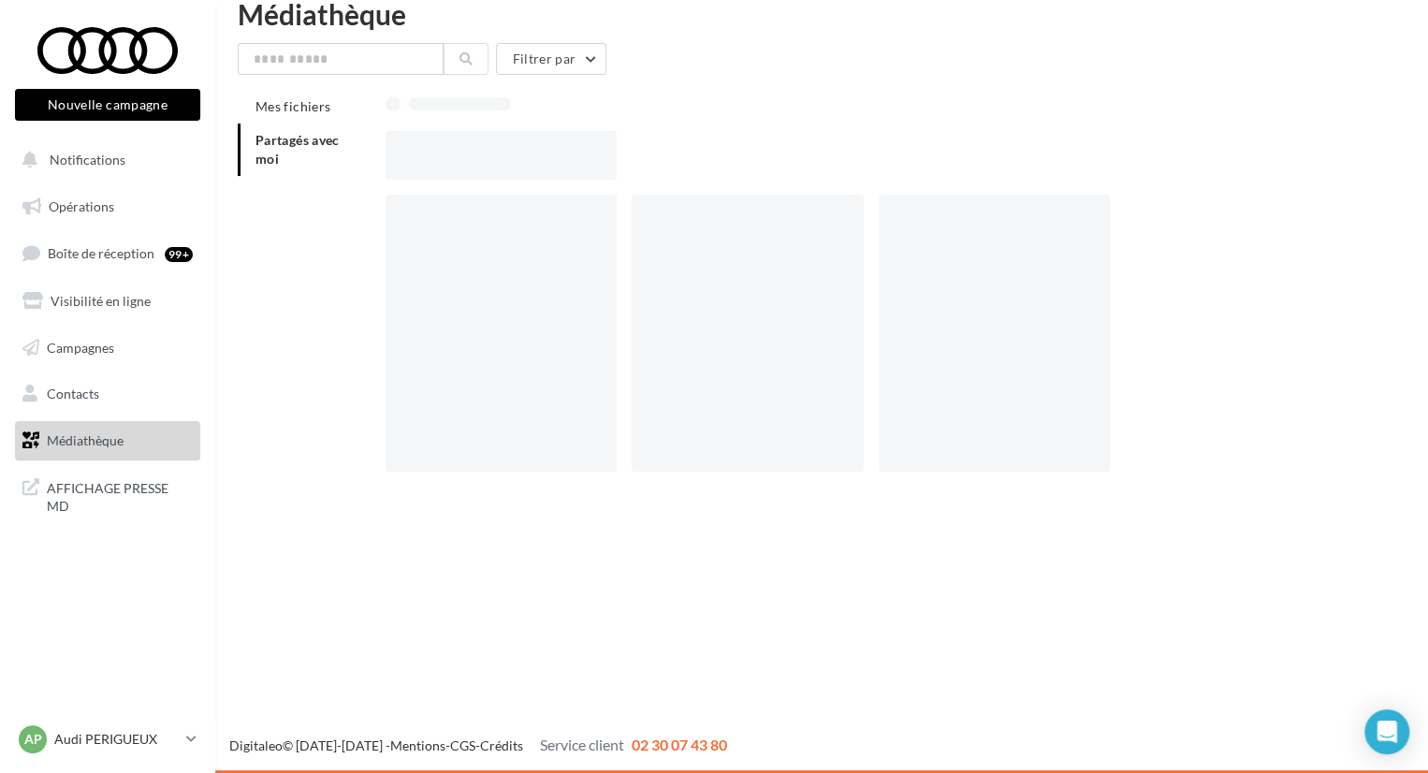
scroll to position [30, 0]
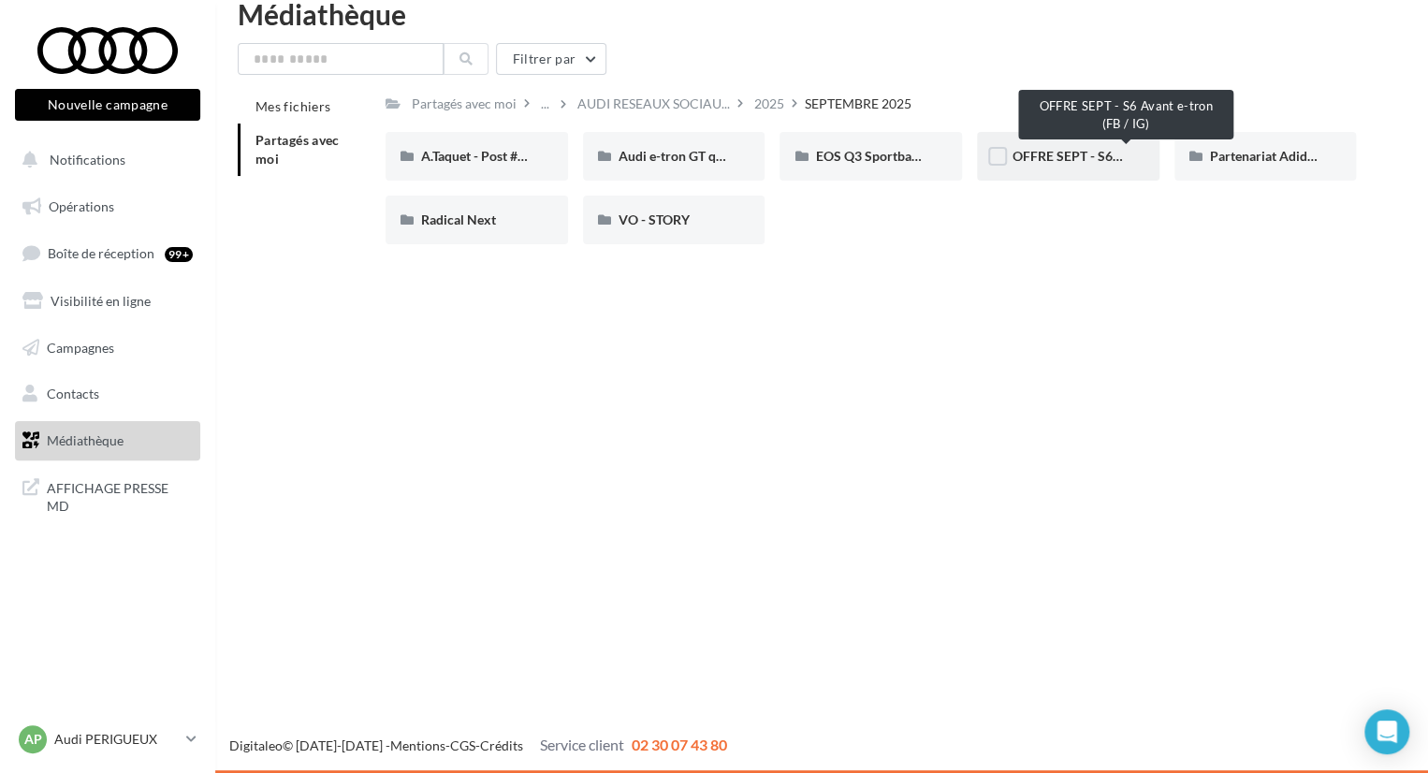
click at [1070, 151] on span "OFFRE SEPT - S6 Avant e-tron (FB / IG)" at bounding box center [1125, 156] width 226 height 16
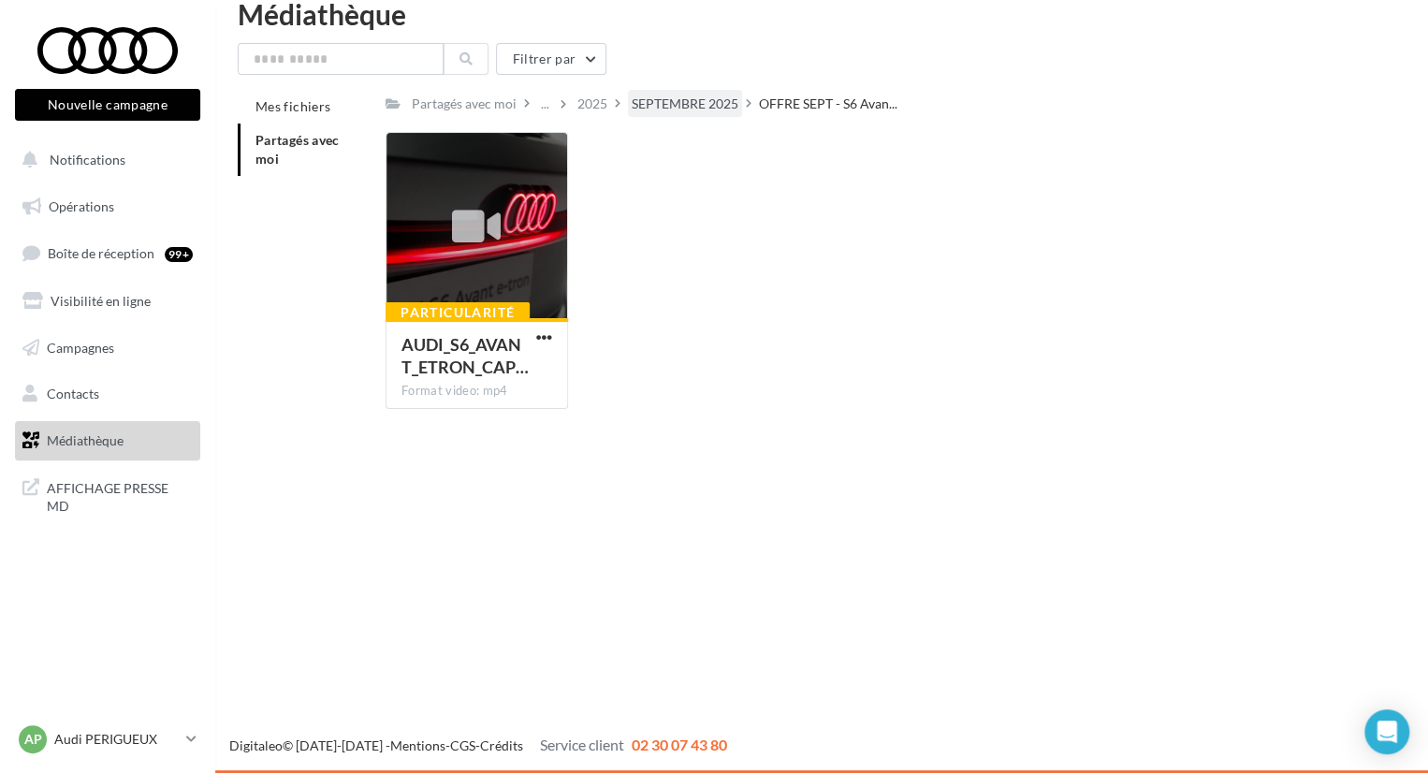
click at [692, 98] on div "SEPTEMBRE 2025" at bounding box center [685, 104] width 107 height 19
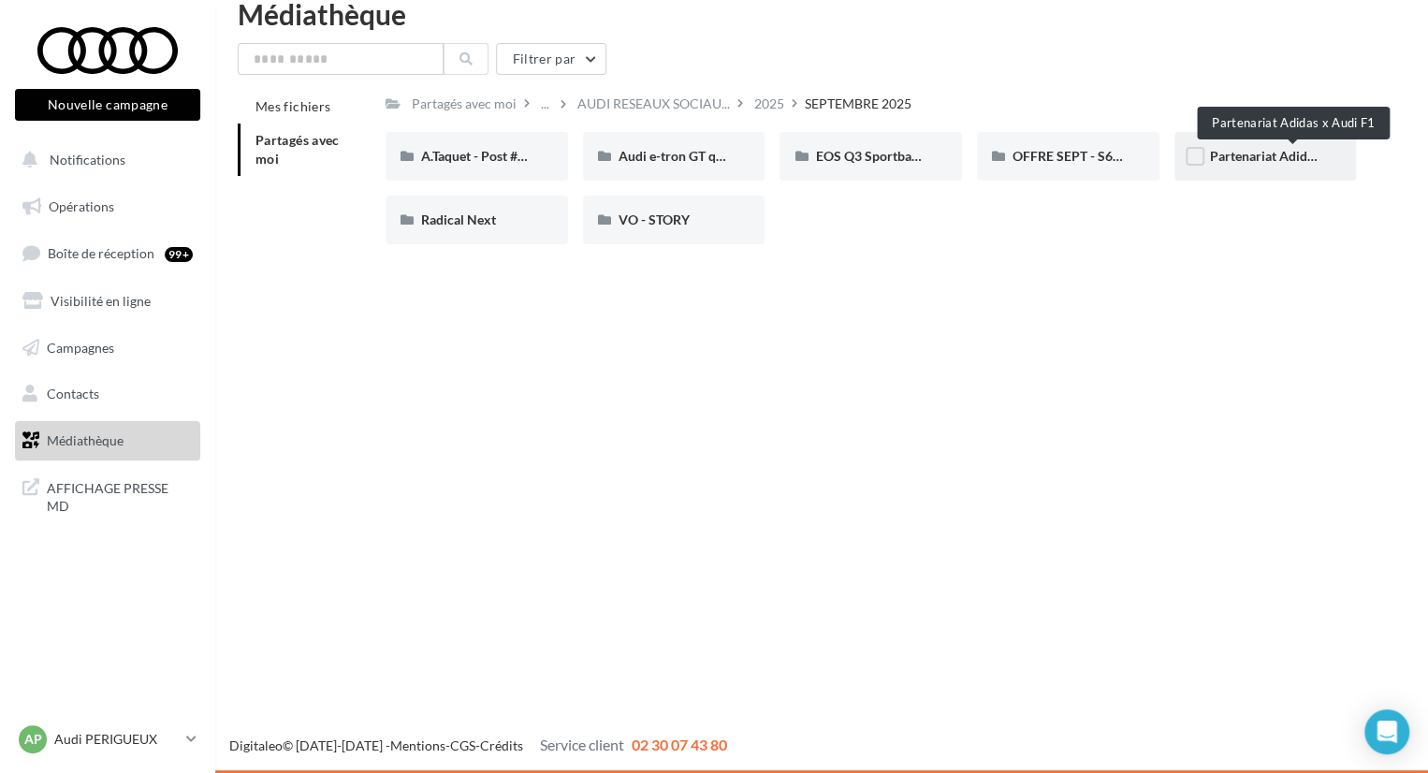
click at [1234, 161] on span "Partenariat Adidas x Audi F1" at bounding box center [1294, 156] width 168 height 16
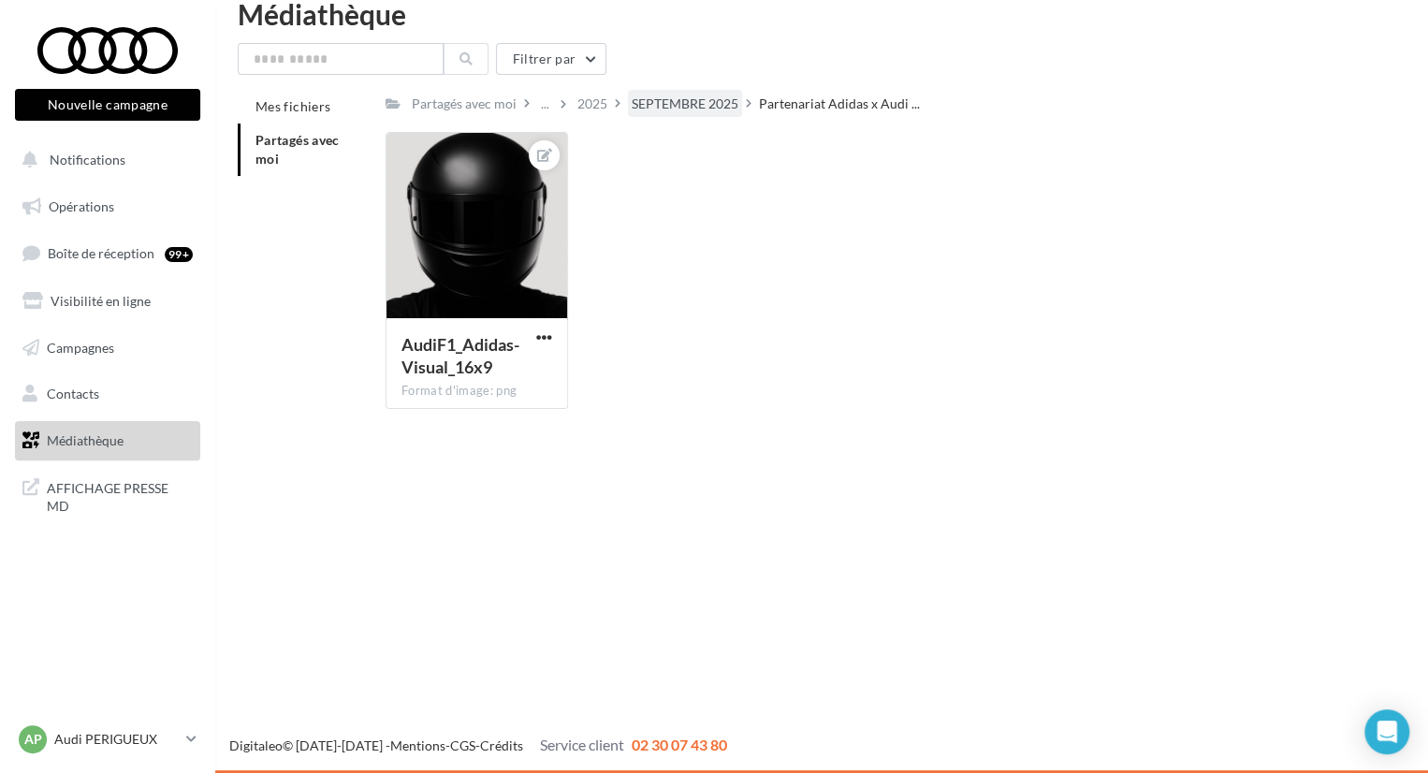
click at [703, 109] on div "SEPTEMBRE 2025" at bounding box center [685, 104] width 107 height 19
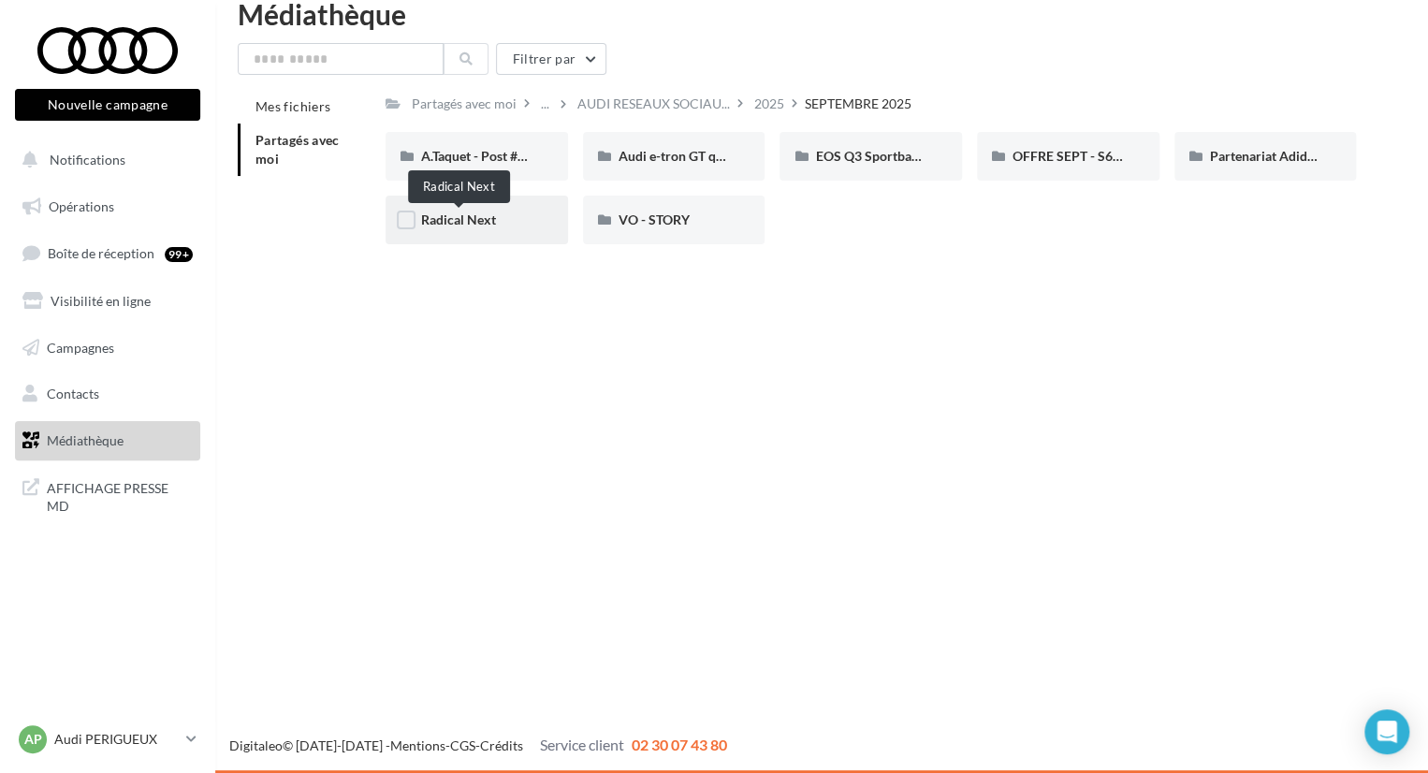
click at [485, 224] on span "Radical Next" at bounding box center [458, 219] width 75 height 16
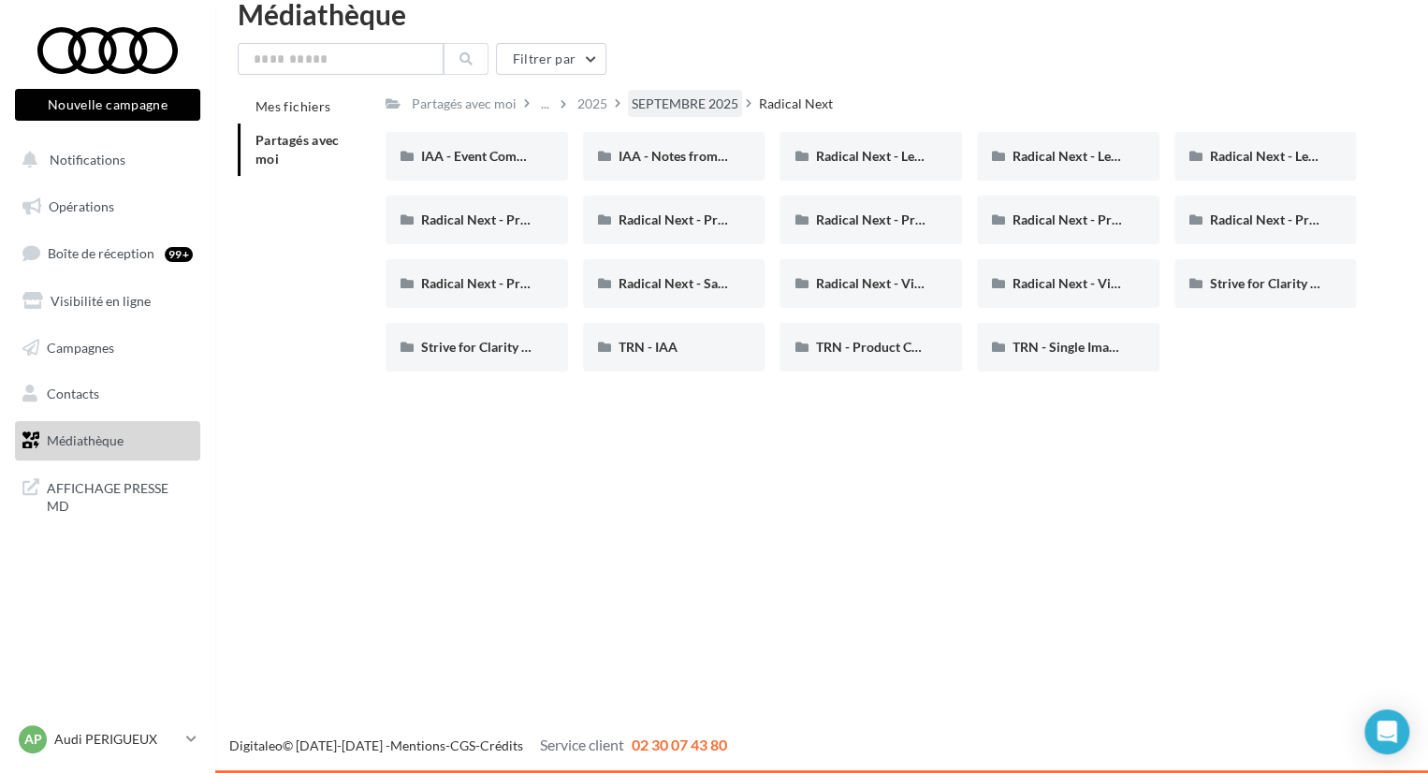
click at [674, 105] on div "SEPTEMBRE 2025" at bounding box center [685, 104] width 107 height 19
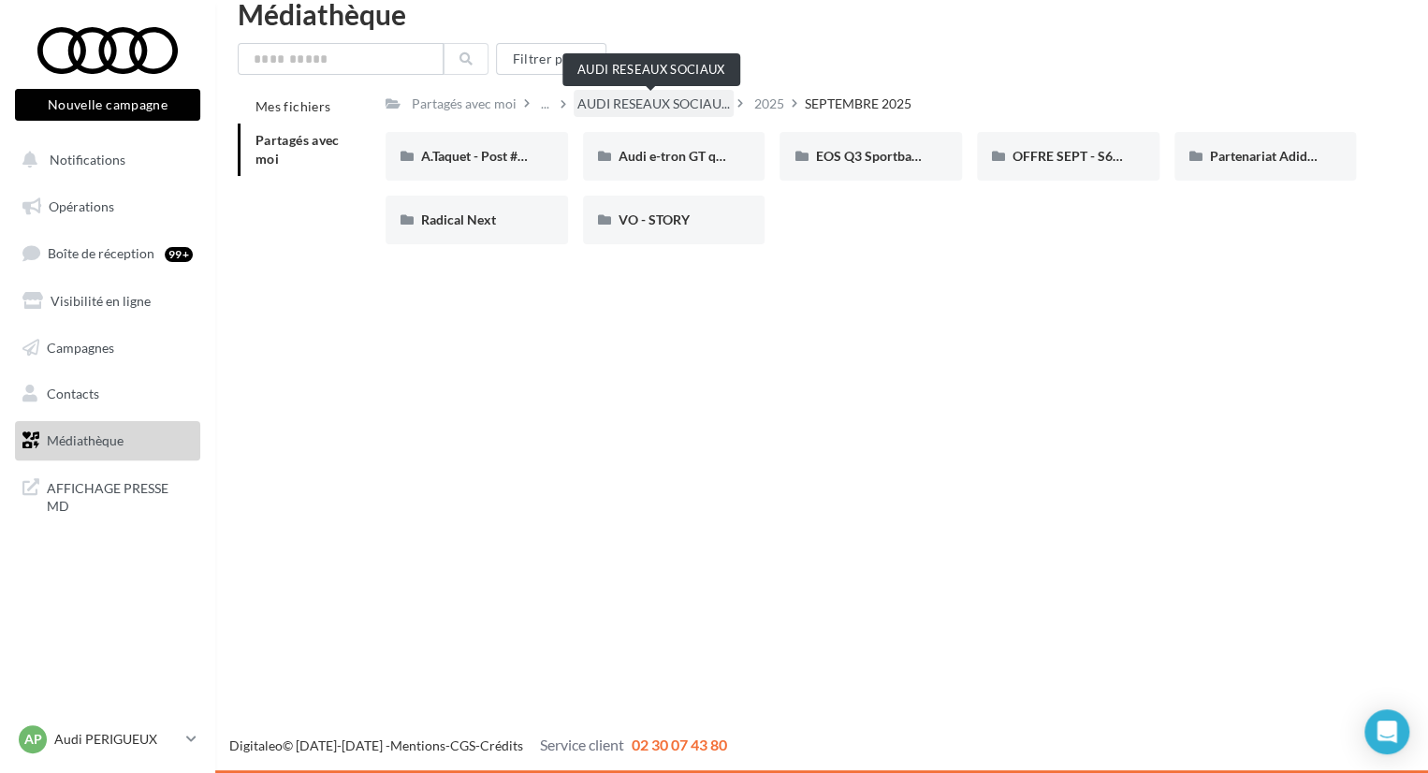
click at [674, 96] on span "AUDI RESEAUX SOCIAU..." at bounding box center [653, 104] width 153 height 19
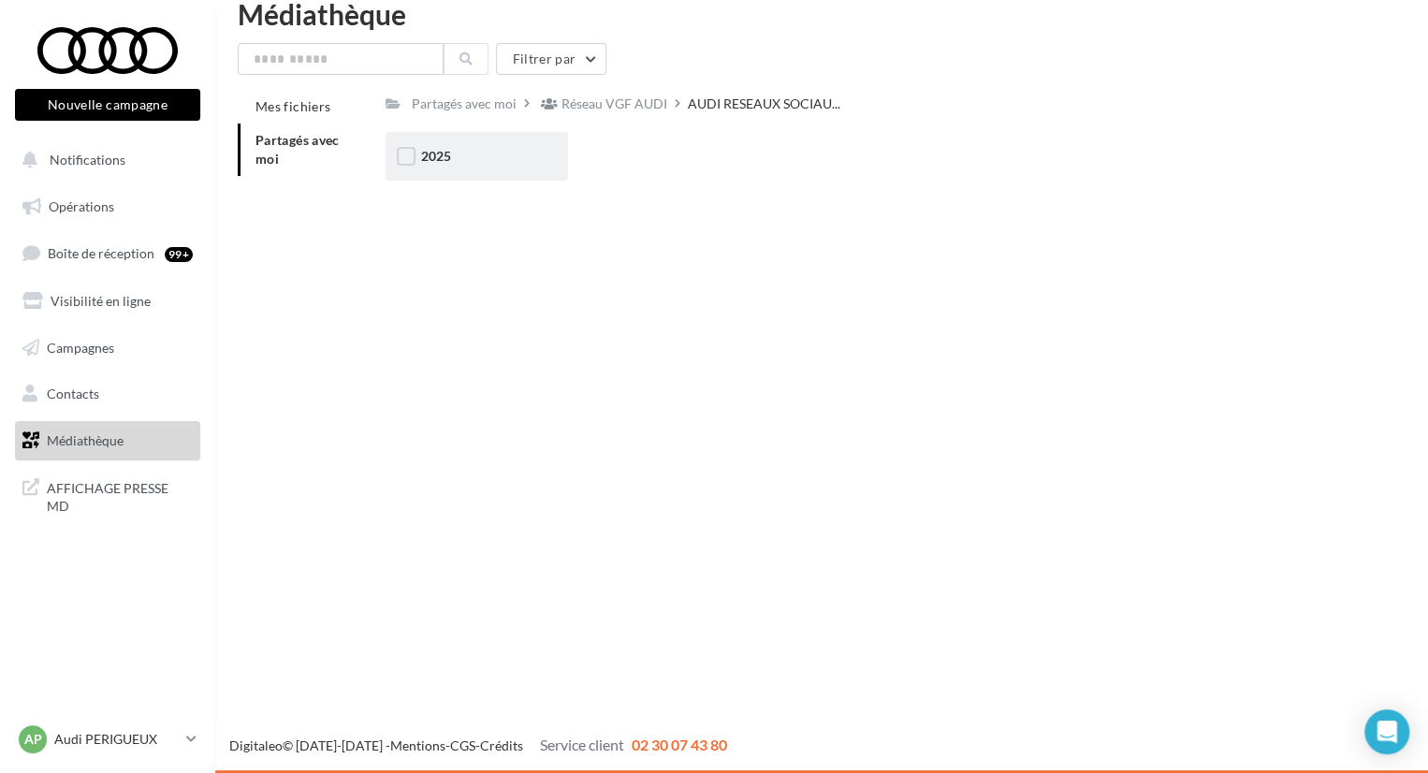
click at [482, 136] on div "2025" at bounding box center [477, 156] width 182 height 49
